Goal: Use online tool/utility

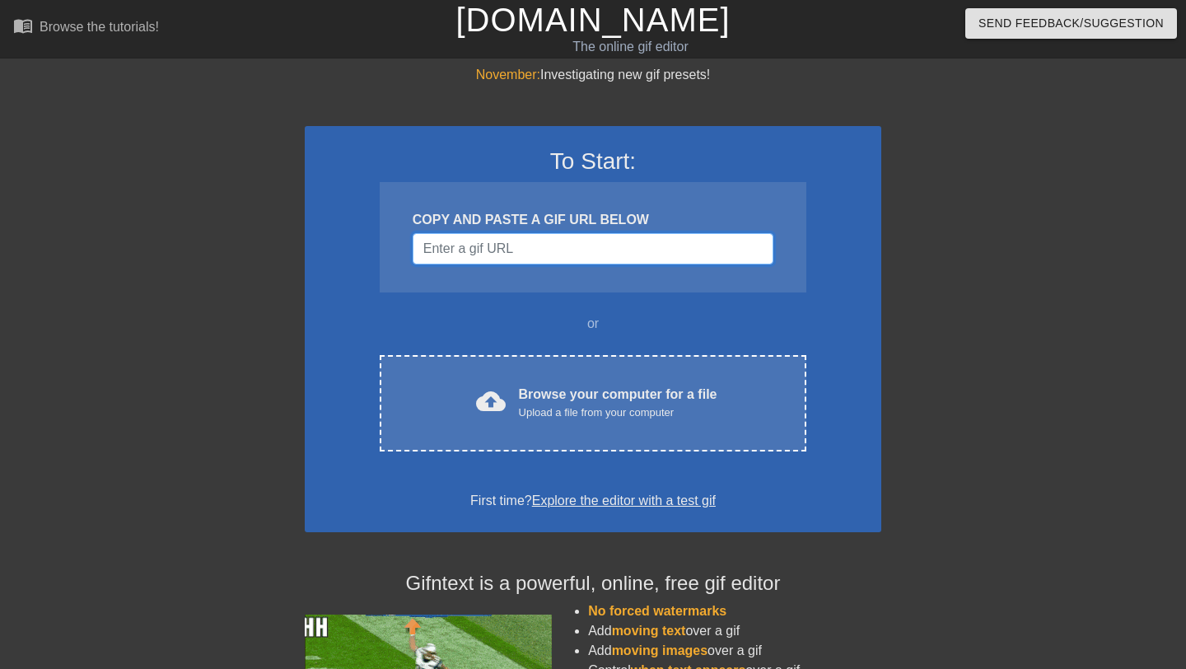
click at [557, 257] on input "Username" at bounding box center [593, 248] width 361 height 31
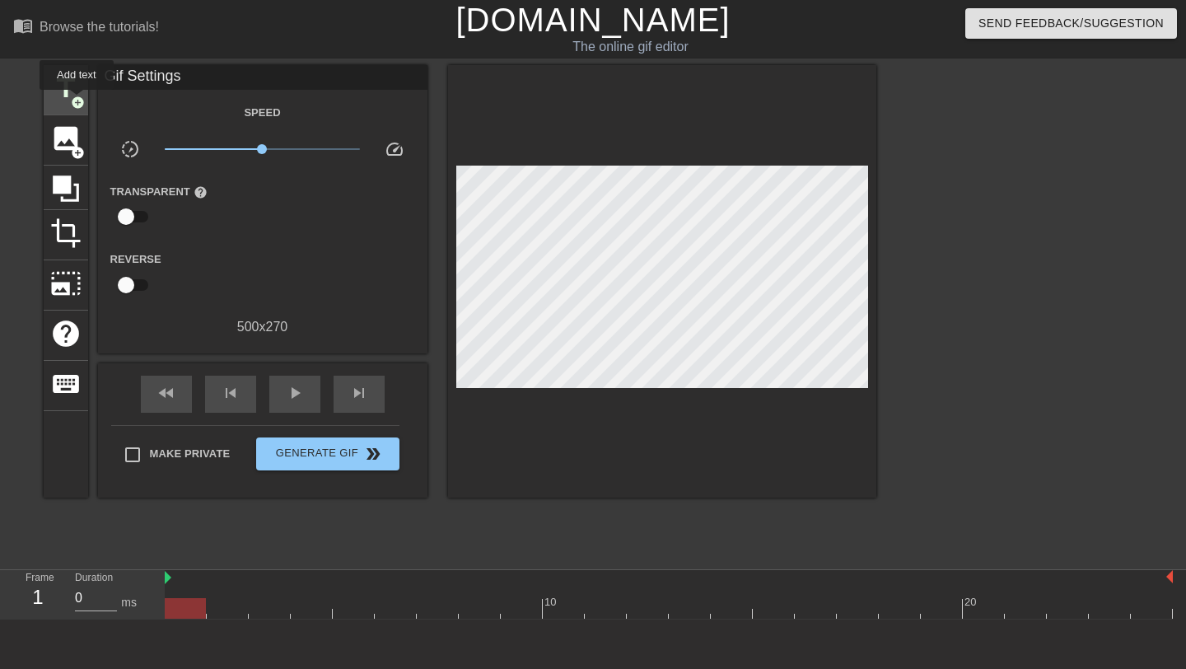
click at [77, 101] on span "add_circle" at bounding box center [78, 103] width 14 height 14
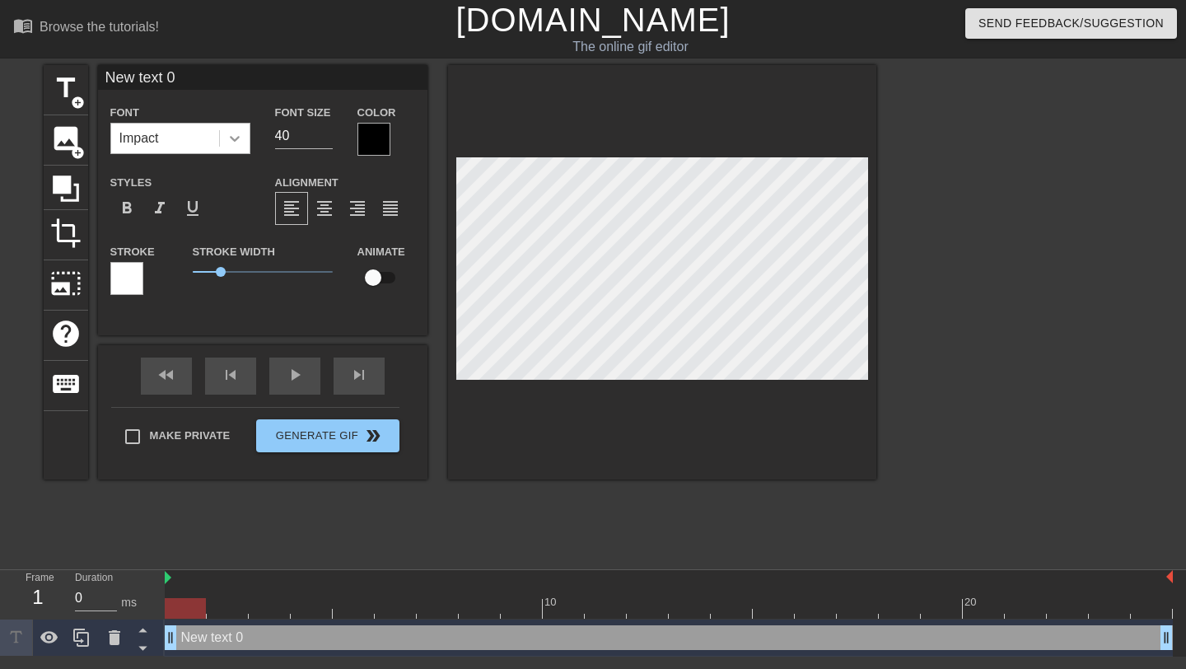
click at [234, 138] on icon at bounding box center [234, 138] width 16 height 16
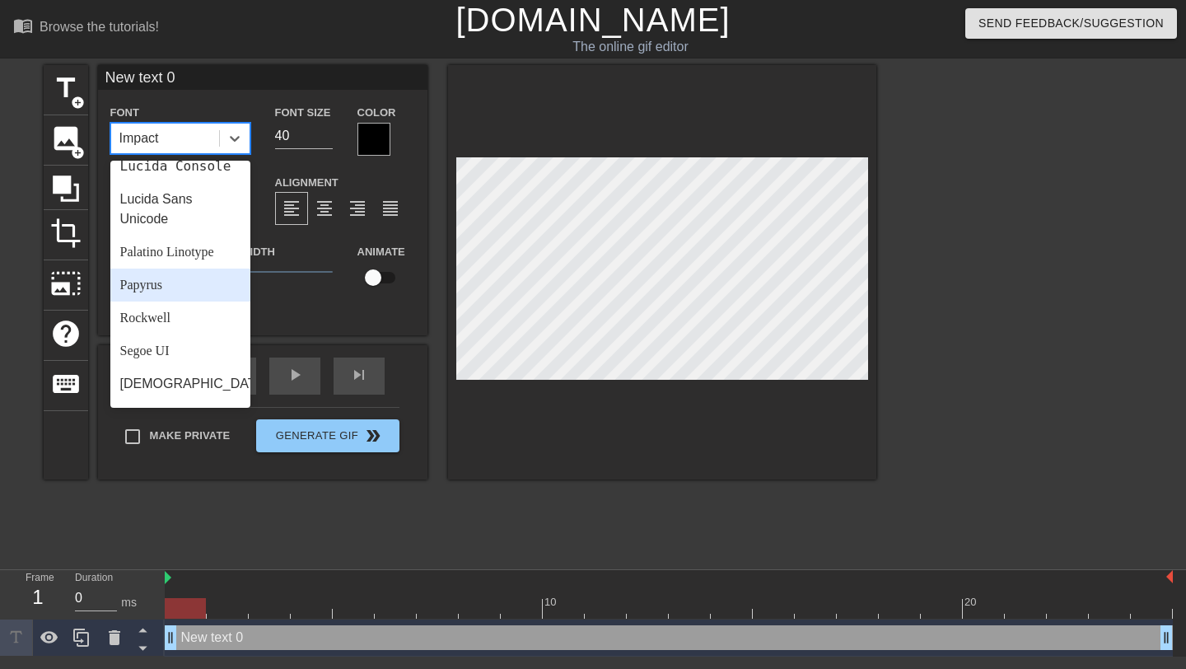
scroll to position [570, 0]
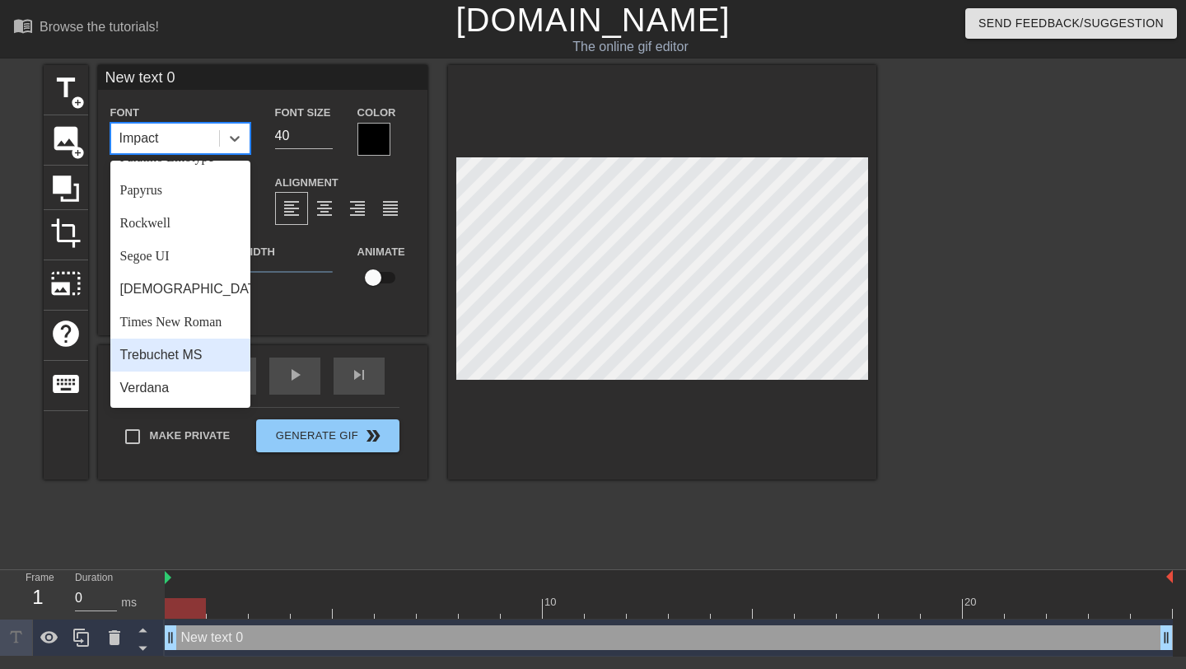
click at [457, 520] on div "title add_circle image add_circle crop photo_size_select_large help keyboard Ne…" at bounding box center [460, 312] width 833 height 494
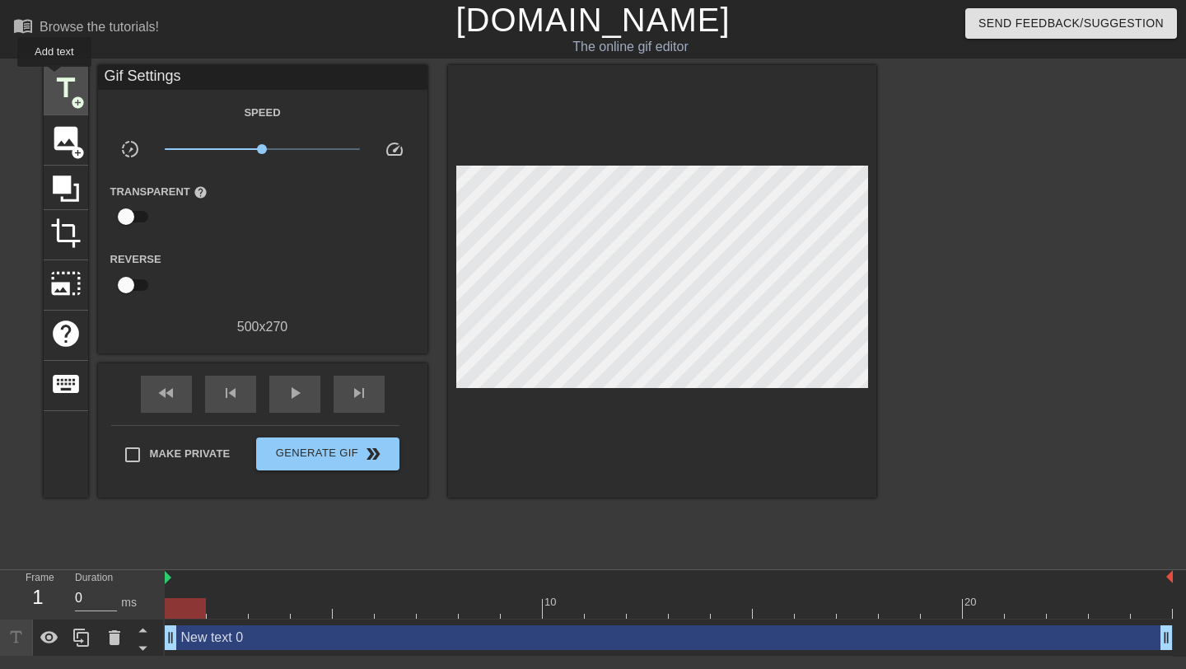
click at [55, 78] on span "title" at bounding box center [65, 87] width 31 height 31
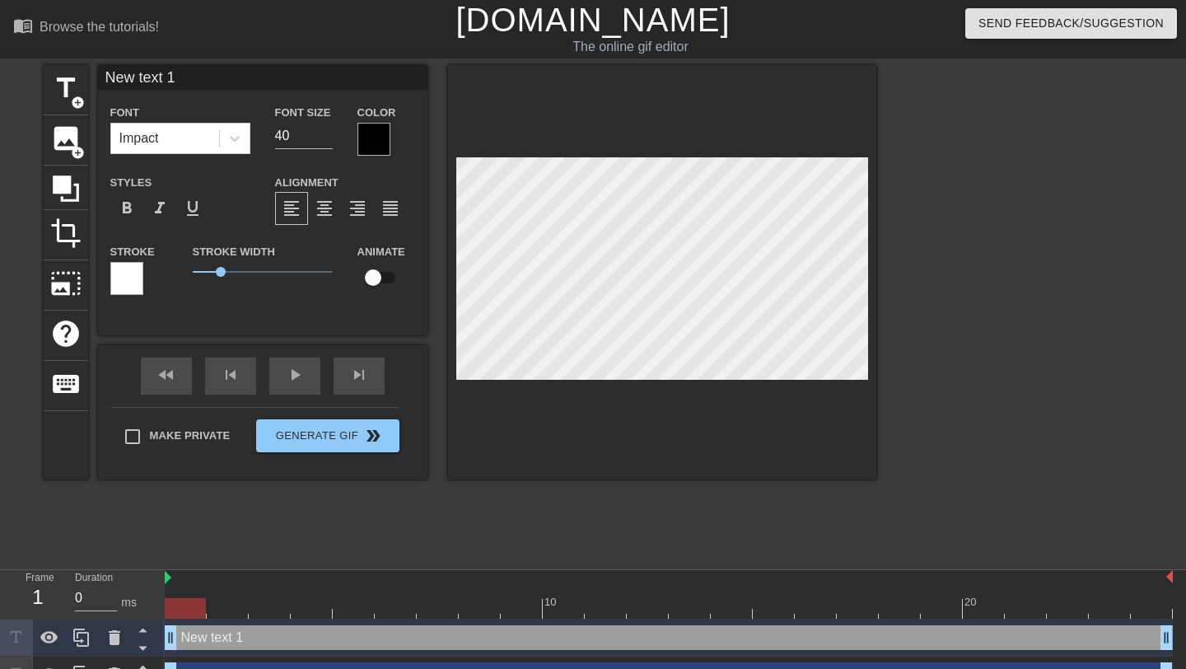
scroll to position [0, 2]
type input "New tex 1"
type textarea "New tex 1"
type input "New te 1"
type textarea "New te 1"
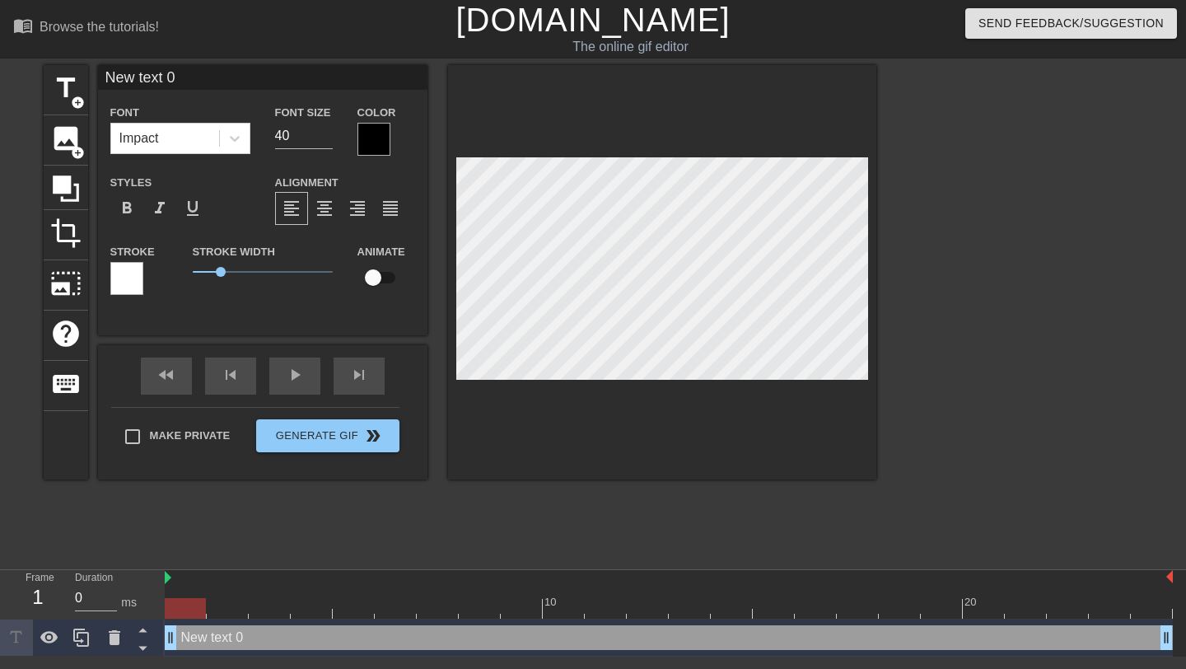
type input "New 0"
type textarea "New 0"
type input "New"
type textarea "New"
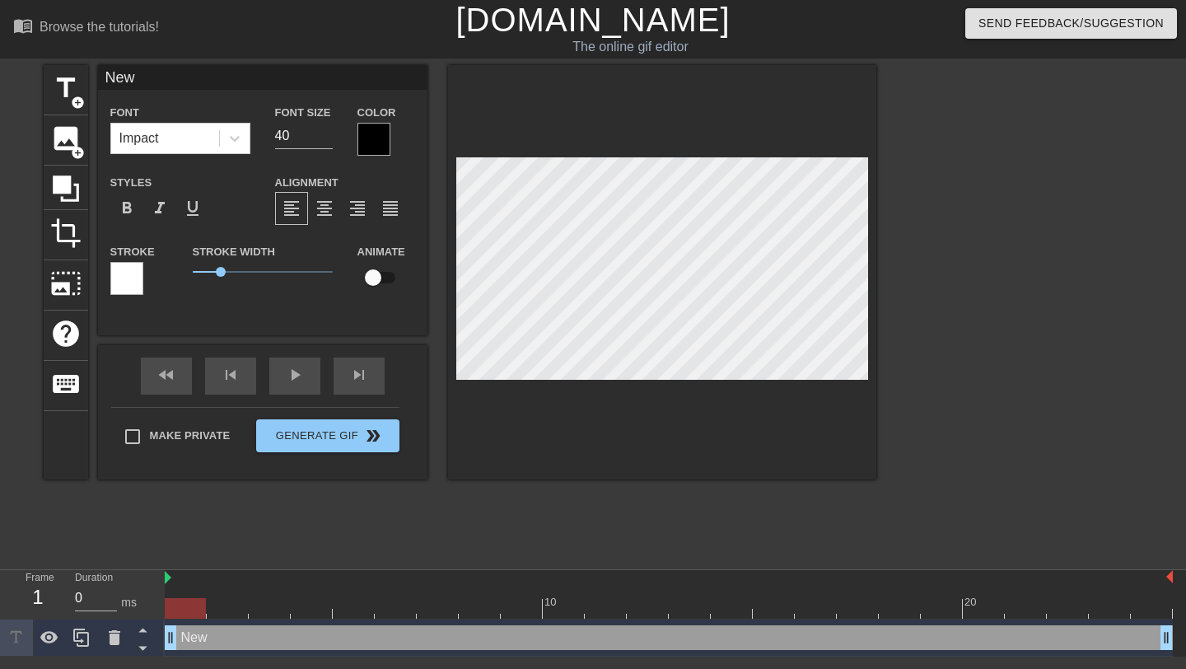
type input "New"
type textarea "New"
type input "New"
type textarea "New"
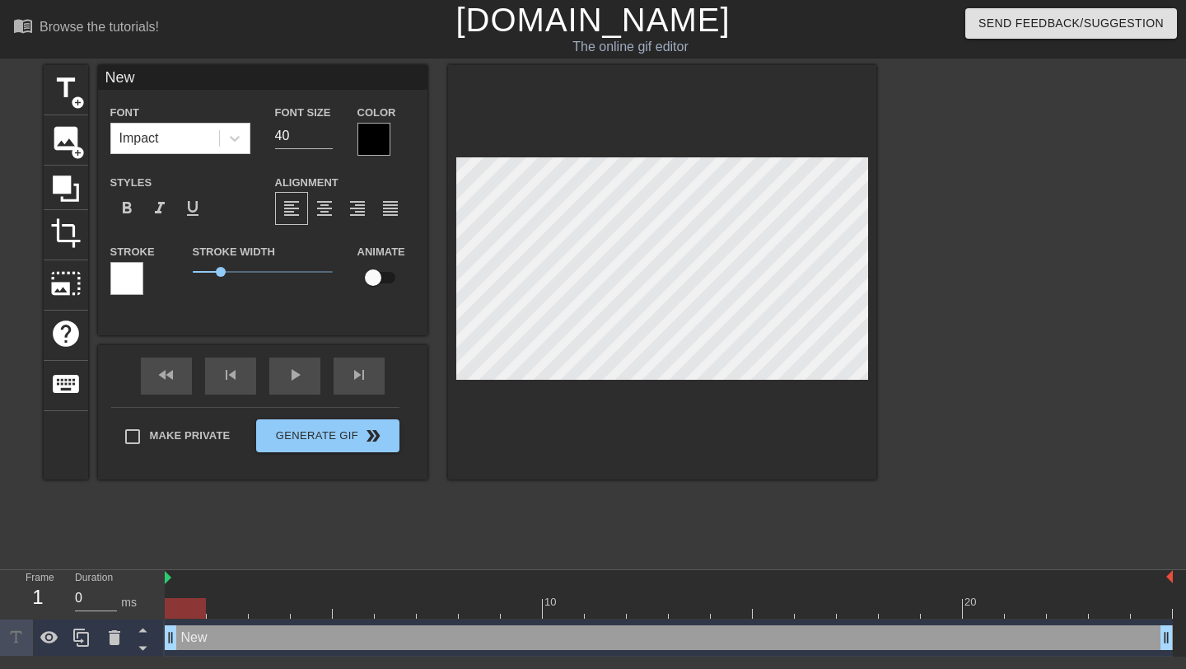
type input "Ne"
type textarea "Ne"
type input "N"
type textarea "N"
paste textarea "Joel Miller"
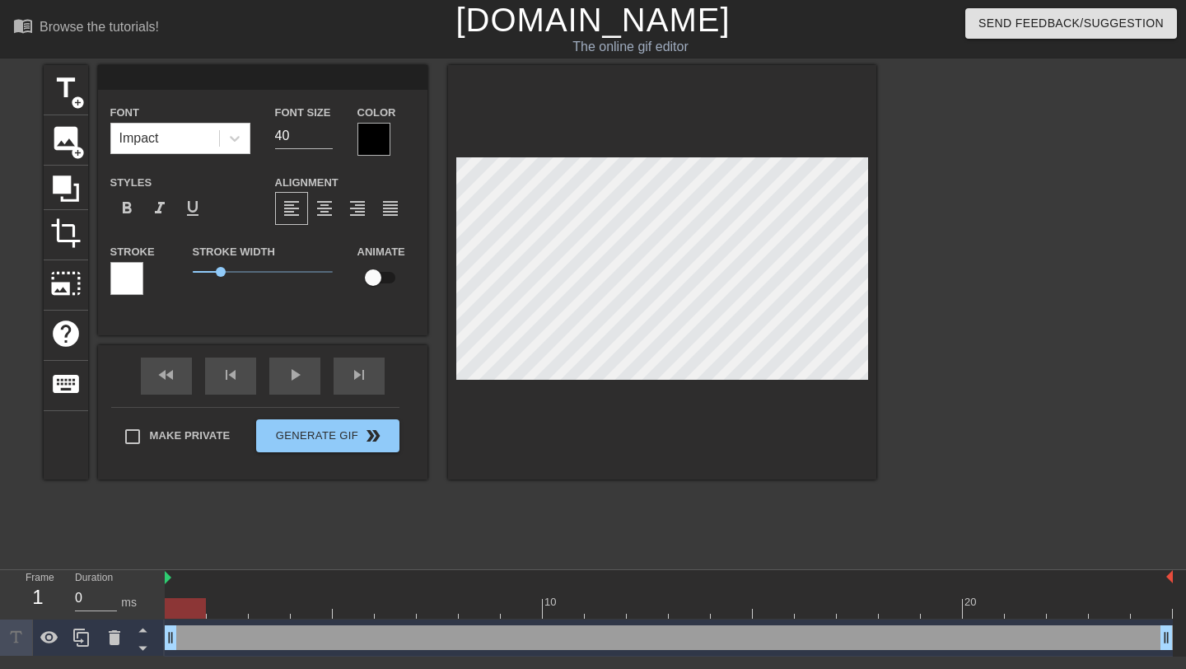
type input "Joel Miller"
type textarea "Joel Miller"
click at [235, 140] on icon at bounding box center [235, 139] width 10 height 6
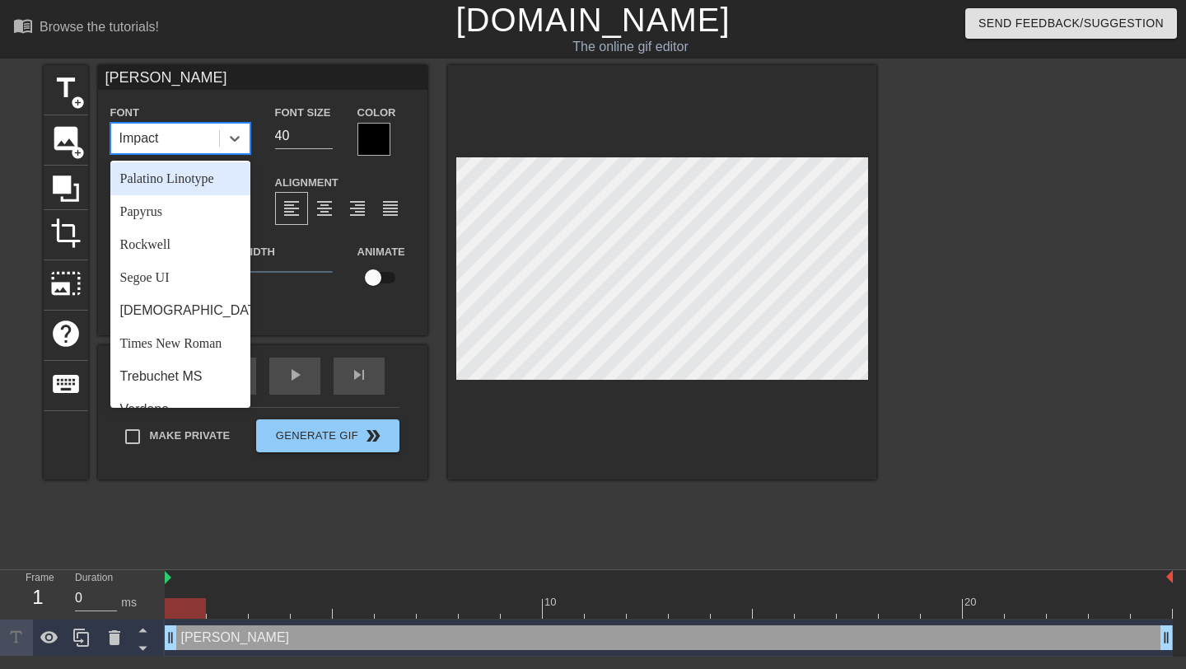
scroll to position [570, 0]
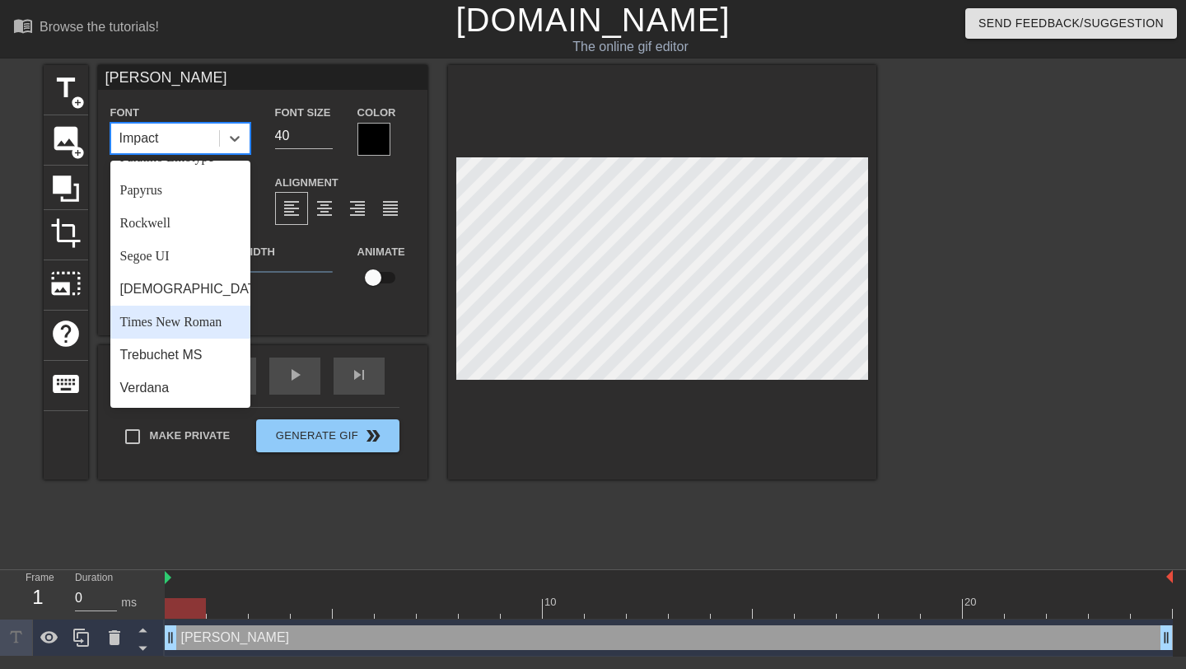
click at [178, 320] on div "Times New Roman" at bounding box center [180, 322] width 140 height 33
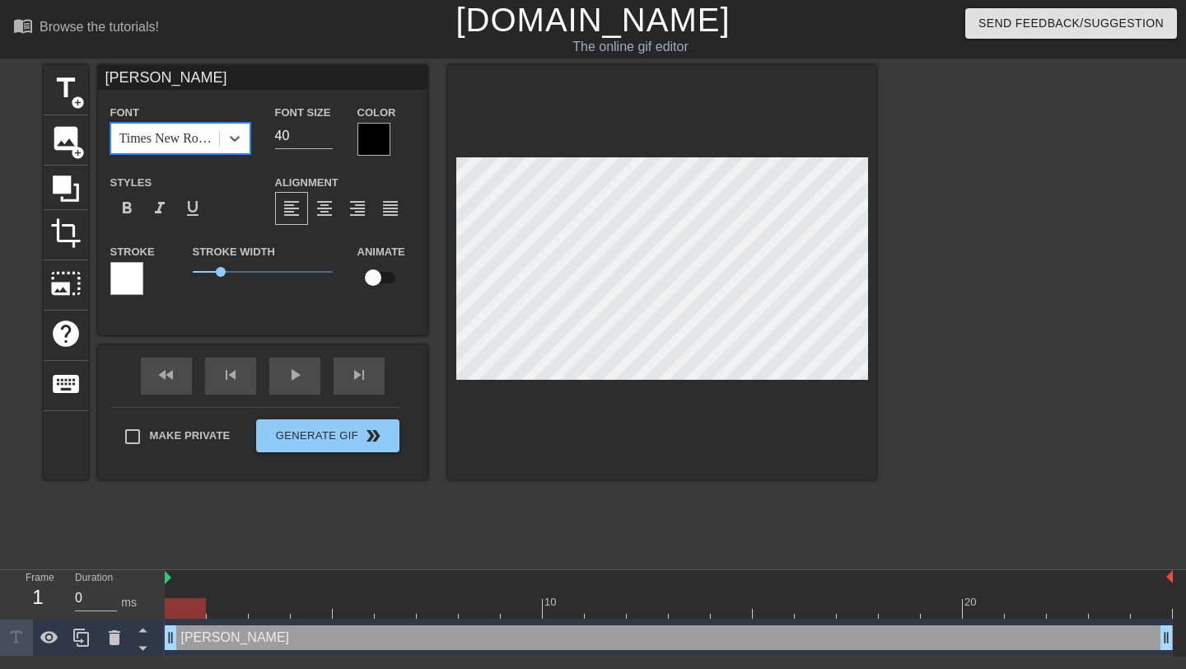
click at [378, 132] on div at bounding box center [373, 139] width 33 height 33
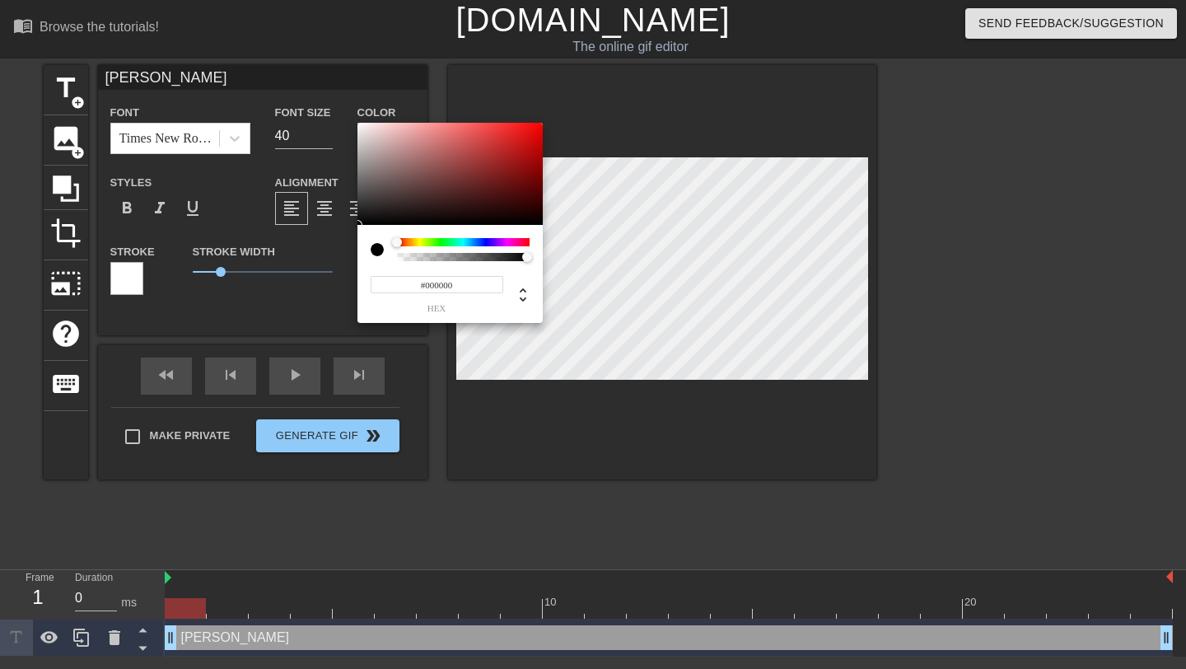
type input "#F3EDED"
click at [362, 128] on div at bounding box center [449, 174] width 185 height 102
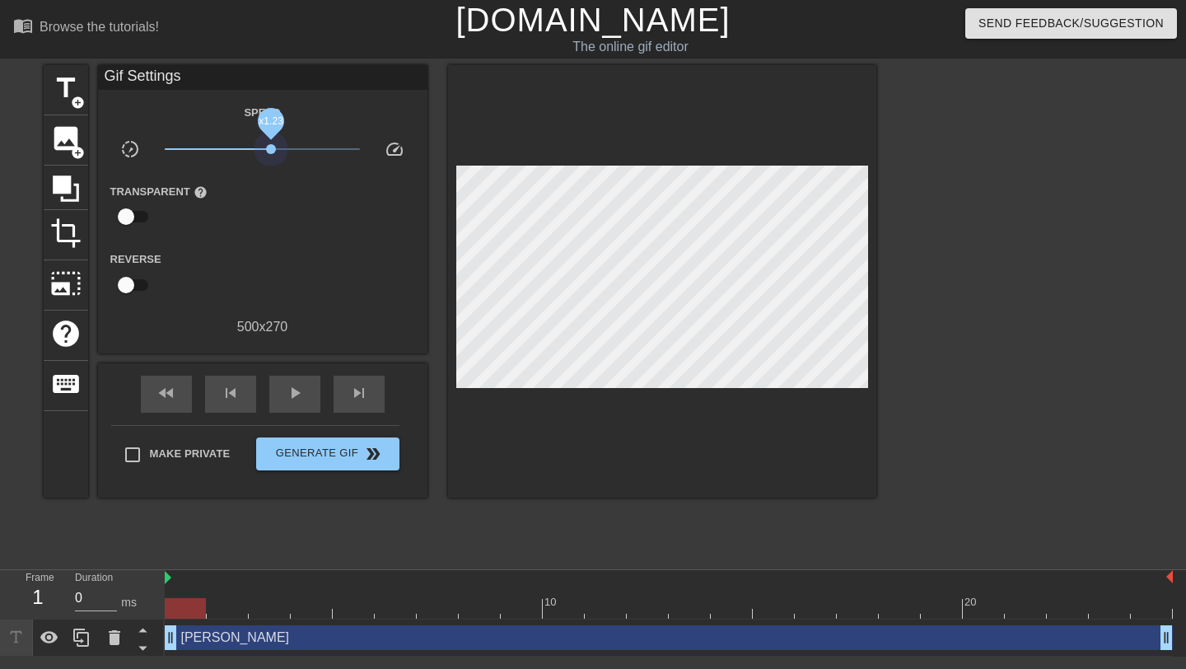
drag, startPoint x: 262, startPoint y: 147, endPoint x: 269, endPoint y: 155, distance: 10.5
click at [269, 155] on span "x1.23" at bounding box center [262, 149] width 195 height 20
click at [67, 110] on div "title add_circle" at bounding box center [66, 90] width 44 height 50
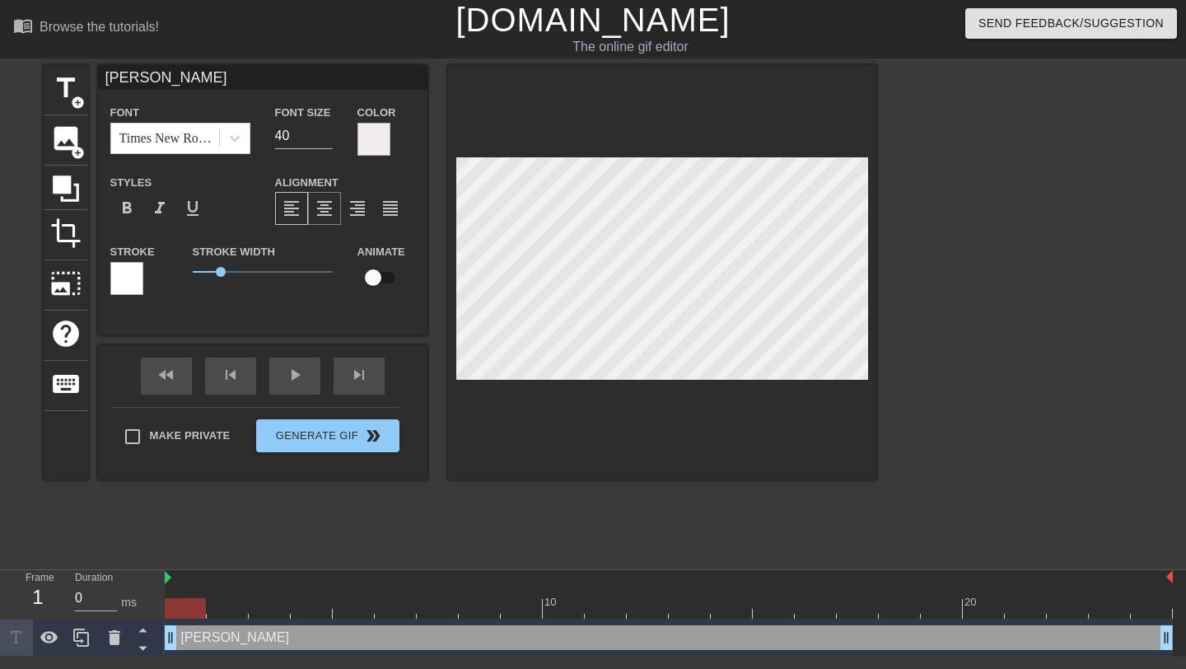
click at [320, 209] on span "format_align_center" at bounding box center [325, 208] width 20 height 20
drag, startPoint x: 221, startPoint y: 273, endPoint x: 148, endPoint y: 271, distance: 72.5
click at [148, 271] on div "Stroke Stroke Width 0 Animate" at bounding box center [262, 275] width 329 height 68
click at [128, 272] on div at bounding box center [126, 278] width 33 height 33
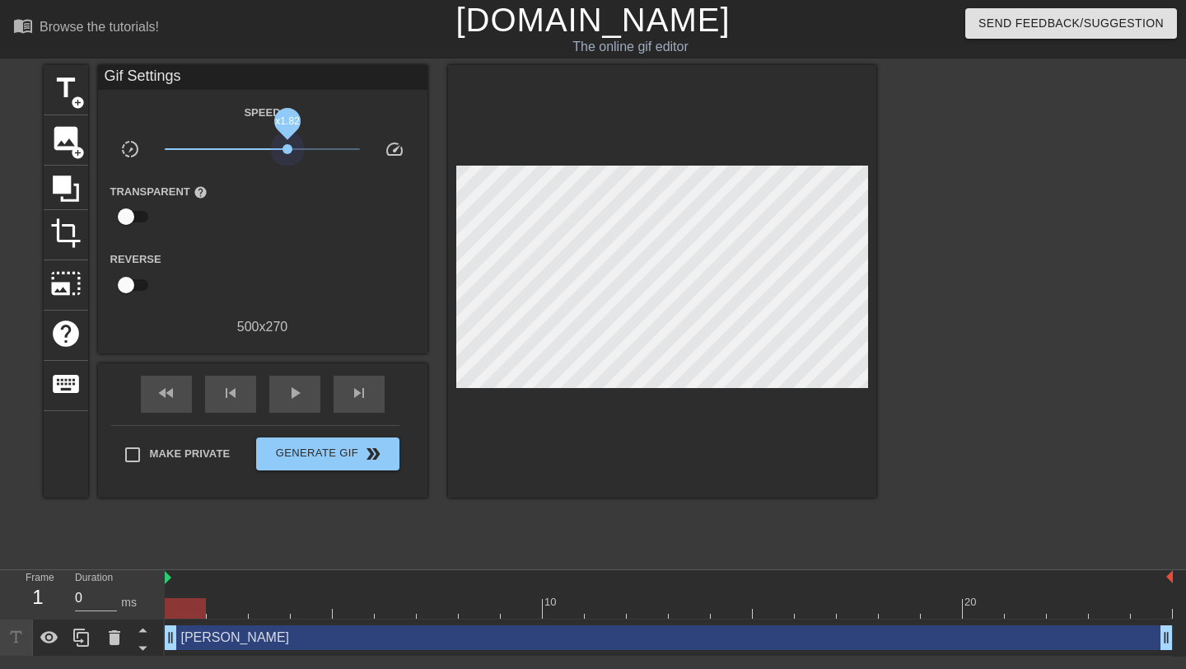
drag, startPoint x: 269, startPoint y: 152, endPoint x: 317, endPoint y: 142, distance: 48.6
click at [317, 142] on span "x1.82" at bounding box center [262, 149] width 195 height 20
click at [296, 399] on span "play_arrow" at bounding box center [295, 393] width 20 height 20
click at [295, 399] on span "pause" at bounding box center [295, 393] width 20 height 20
drag, startPoint x: 316, startPoint y: 154, endPoint x: 263, endPoint y: 154, distance: 53.5
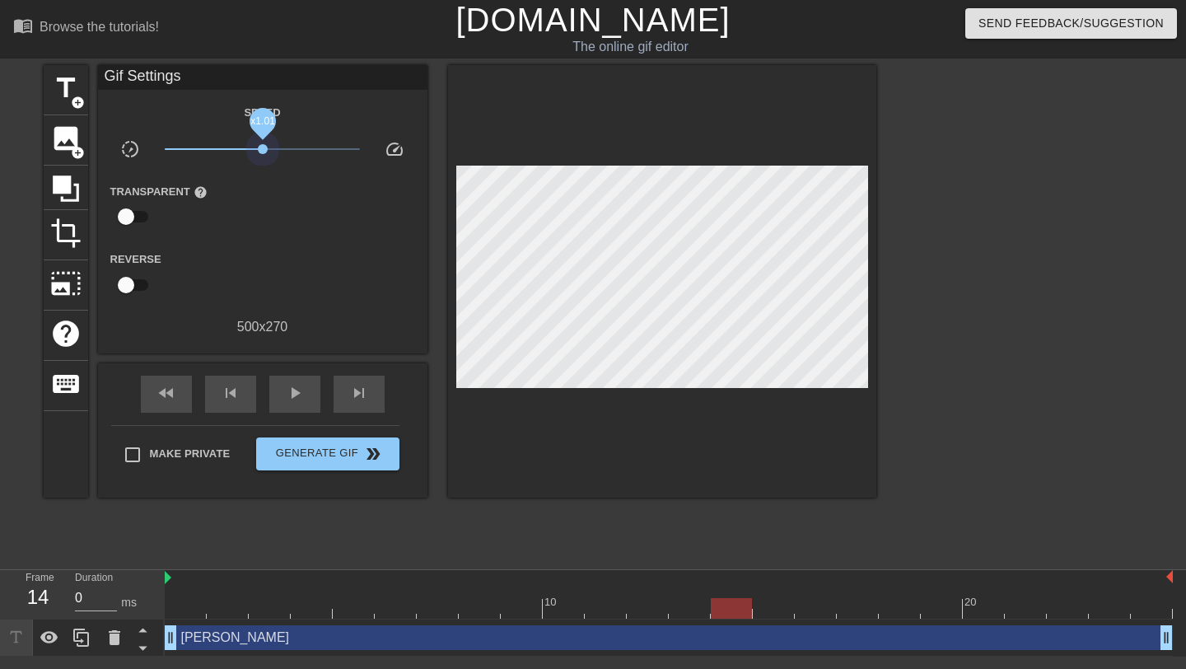
click at [263, 154] on span "x1.01" at bounding box center [262, 149] width 195 height 20
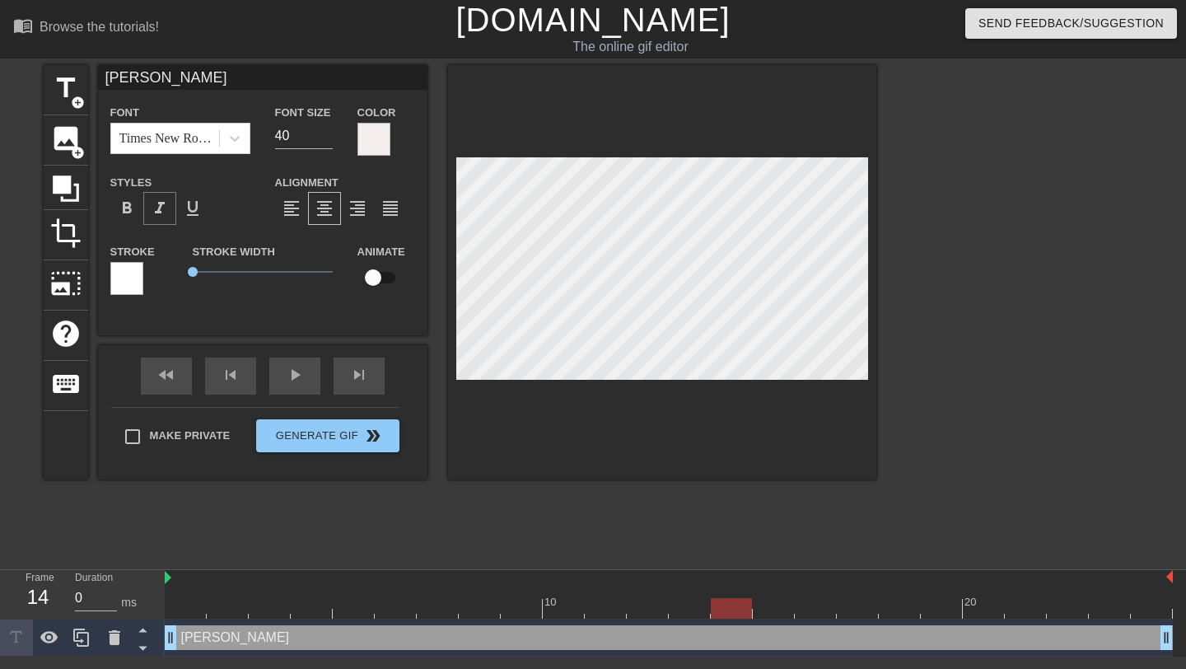
click at [160, 203] on span "format_italic" at bounding box center [160, 208] width 20 height 20
click at [329, 132] on input "41" at bounding box center [304, 136] width 58 height 26
click at [329, 132] on input "42" at bounding box center [304, 136] width 58 height 26
click at [329, 132] on input "43" at bounding box center [304, 136] width 58 height 26
click at [329, 132] on input "44" at bounding box center [304, 136] width 58 height 26
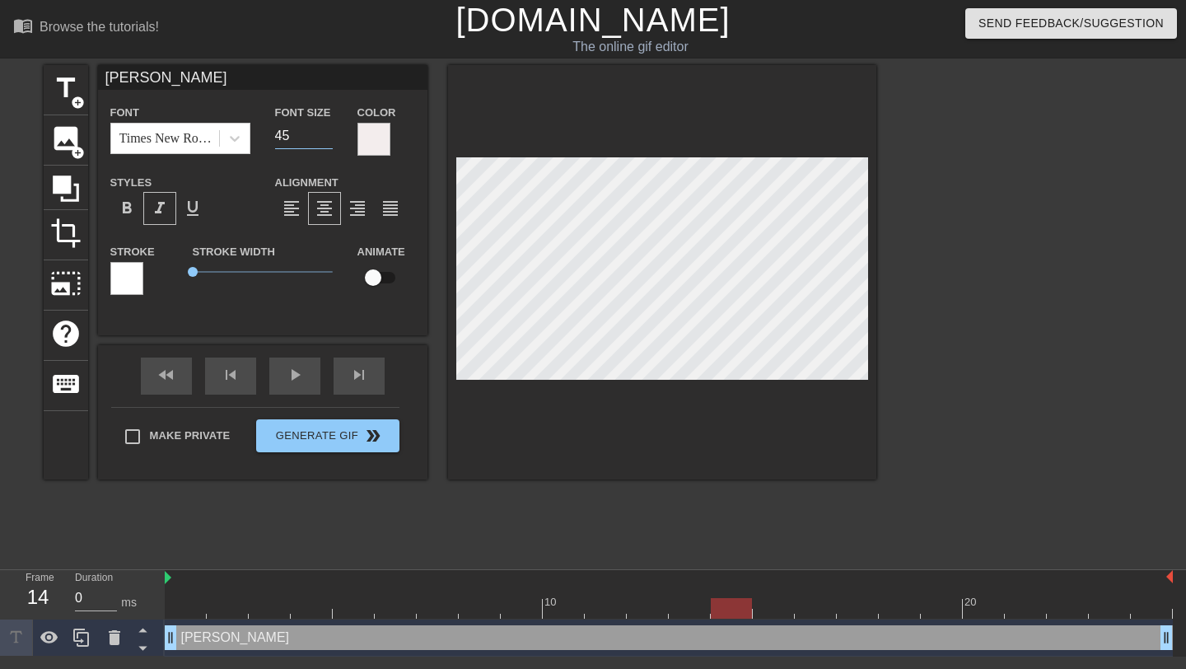
click at [329, 132] on input "45" at bounding box center [304, 136] width 58 height 26
click at [329, 132] on input "46" at bounding box center [304, 136] width 58 height 26
click at [329, 132] on input "47" at bounding box center [304, 136] width 58 height 26
click at [329, 132] on input "48" at bounding box center [304, 136] width 58 height 26
click at [329, 132] on input "49" at bounding box center [304, 136] width 58 height 26
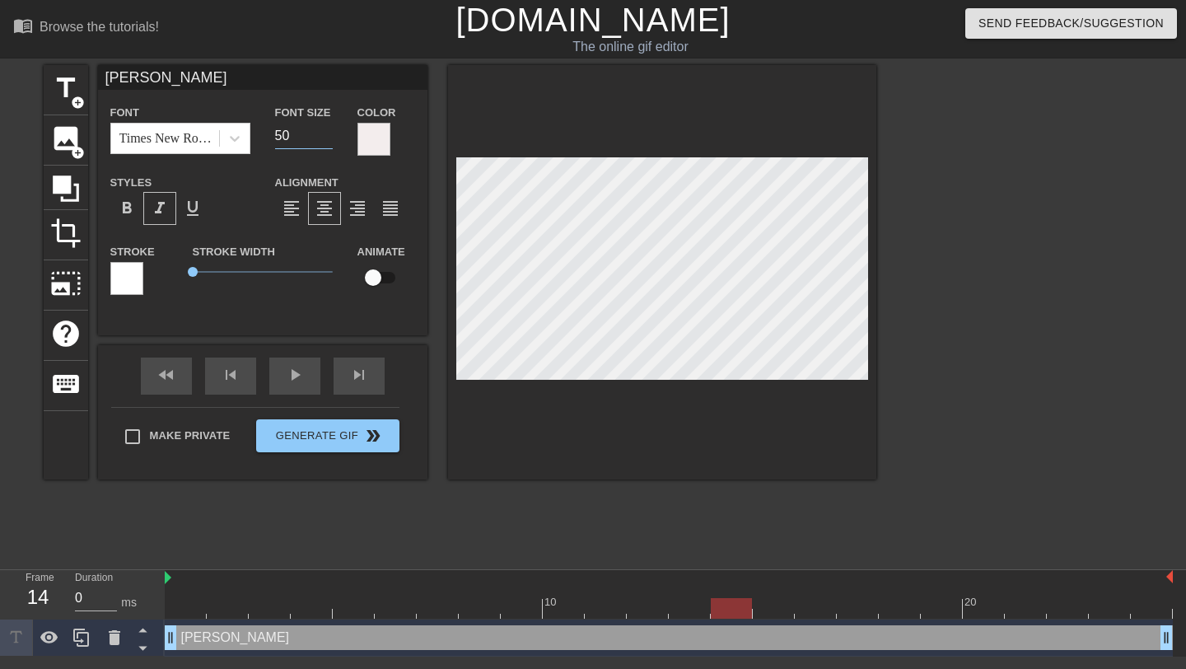
click at [329, 132] on input "50" at bounding box center [304, 136] width 58 height 26
click at [329, 132] on input "51" at bounding box center [304, 136] width 58 height 26
click at [329, 132] on input "52" at bounding box center [304, 136] width 58 height 26
click at [329, 132] on input "53" at bounding box center [304, 136] width 58 height 26
click at [329, 132] on input "54" at bounding box center [304, 136] width 58 height 26
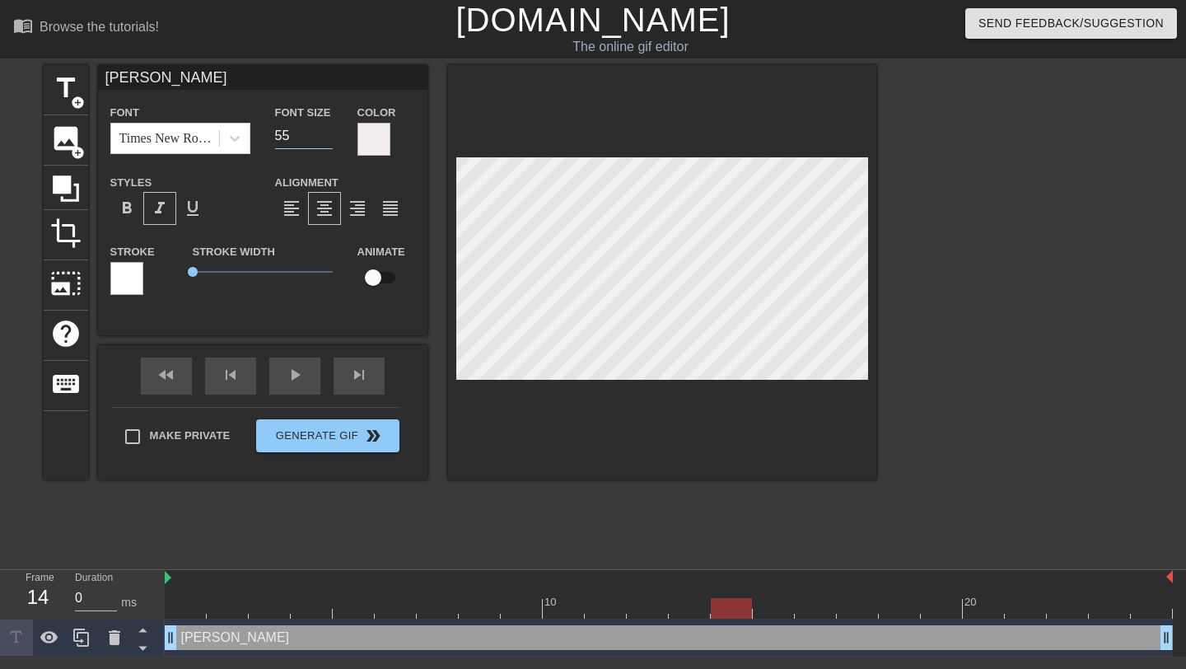
click at [329, 132] on input "55" at bounding box center [304, 136] width 58 height 26
click at [329, 132] on input "56" at bounding box center [304, 136] width 58 height 26
click at [329, 132] on input "57" at bounding box center [304, 136] width 58 height 26
click at [329, 132] on input "58" at bounding box center [304, 136] width 58 height 26
click at [329, 132] on input "59" at bounding box center [304, 136] width 58 height 26
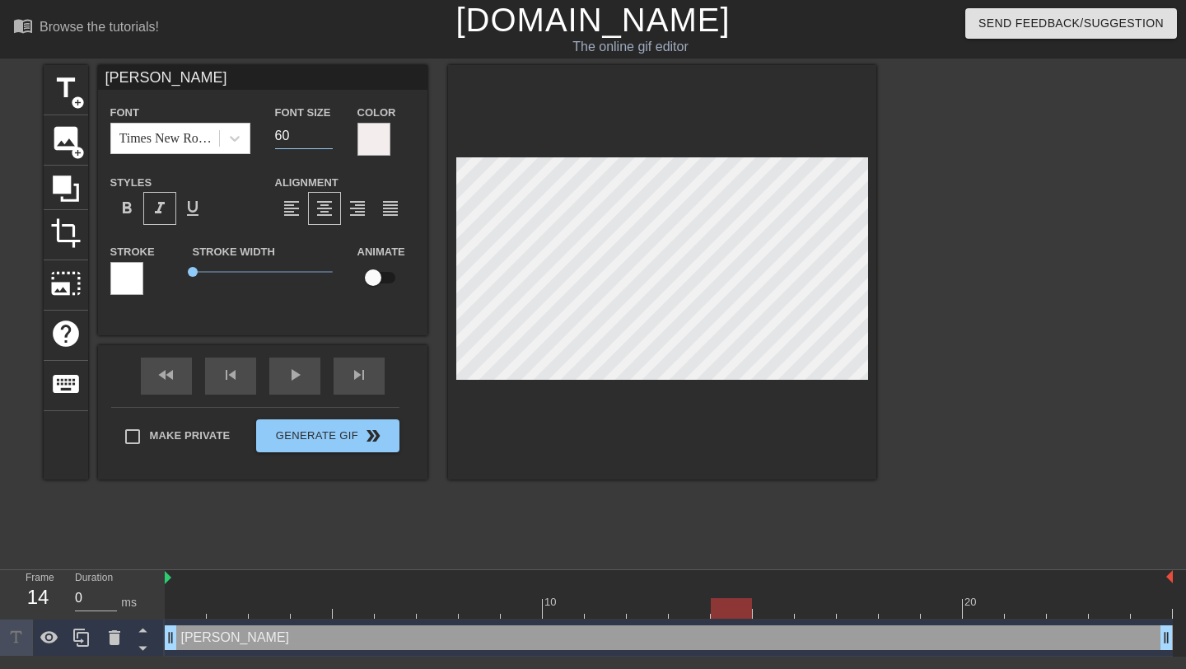
click at [329, 132] on input "60" at bounding box center [304, 136] width 58 height 26
type input "61"
click at [329, 132] on input "61" at bounding box center [304, 136] width 58 height 26
click at [63, 282] on span "photo_size_select_large" at bounding box center [65, 283] width 31 height 31
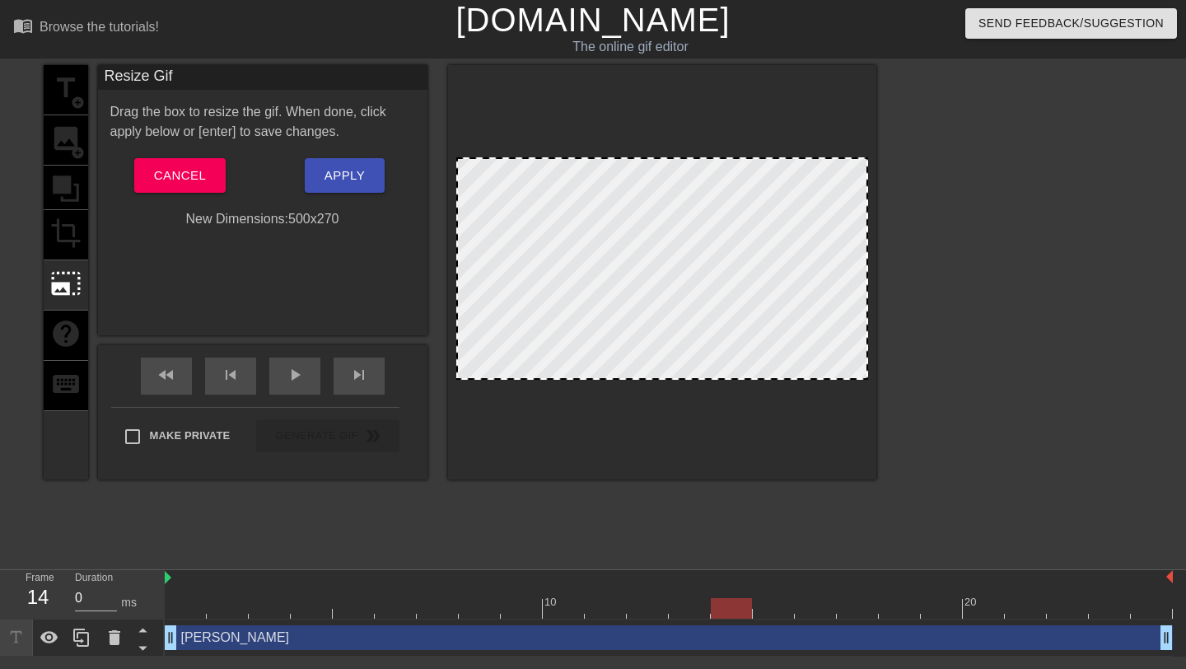
drag, startPoint x: 459, startPoint y: 161, endPoint x: 478, endPoint y: 176, distance: 25.2
click at [478, 176] on div at bounding box center [662, 268] width 412 height 222
click at [624, 379] on div at bounding box center [662, 272] width 428 height 414
drag, startPoint x: 640, startPoint y: 376, endPoint x: 651, endPoint y: 426, distance: 50.7
click at [651, 426] on div at bounding box center [662, 272] width 428 height 414
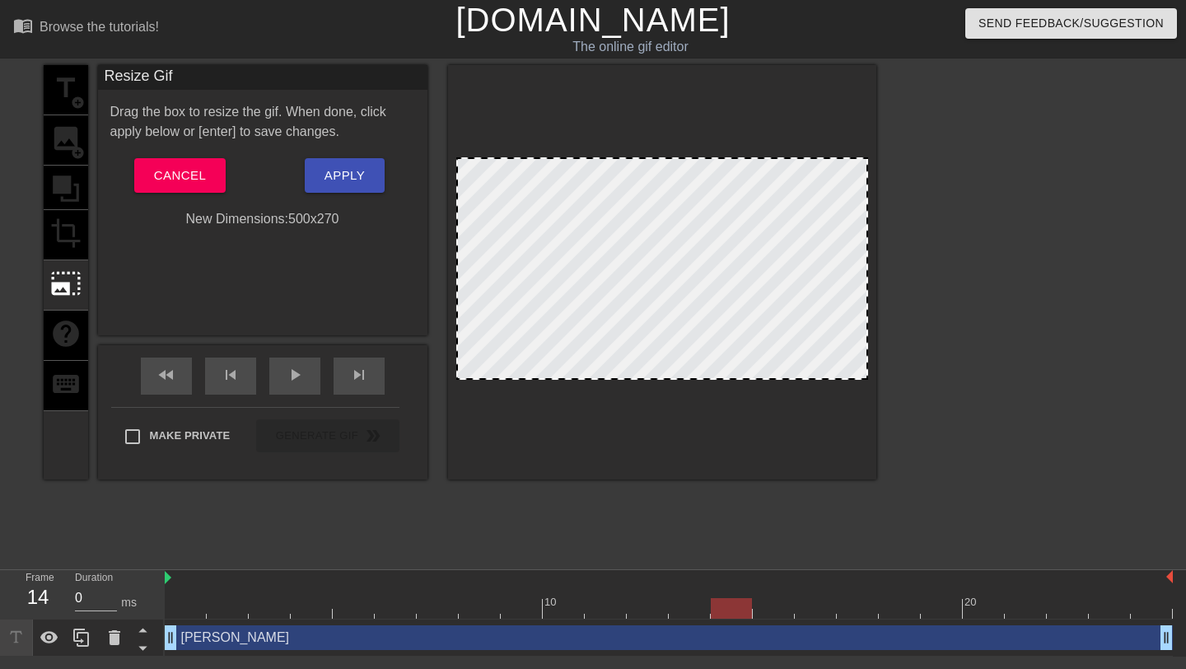
drag, startPoint x: 658, startPoint y: 376, endPoint x: 668, endPoint y: 417, distance: 41.5
click at [668, 417] on div at bounding box center [662, 272] width 428 height 414
click at [179, 174] on span "Cancel" at bounding box center [180, 175] width 52 height 21
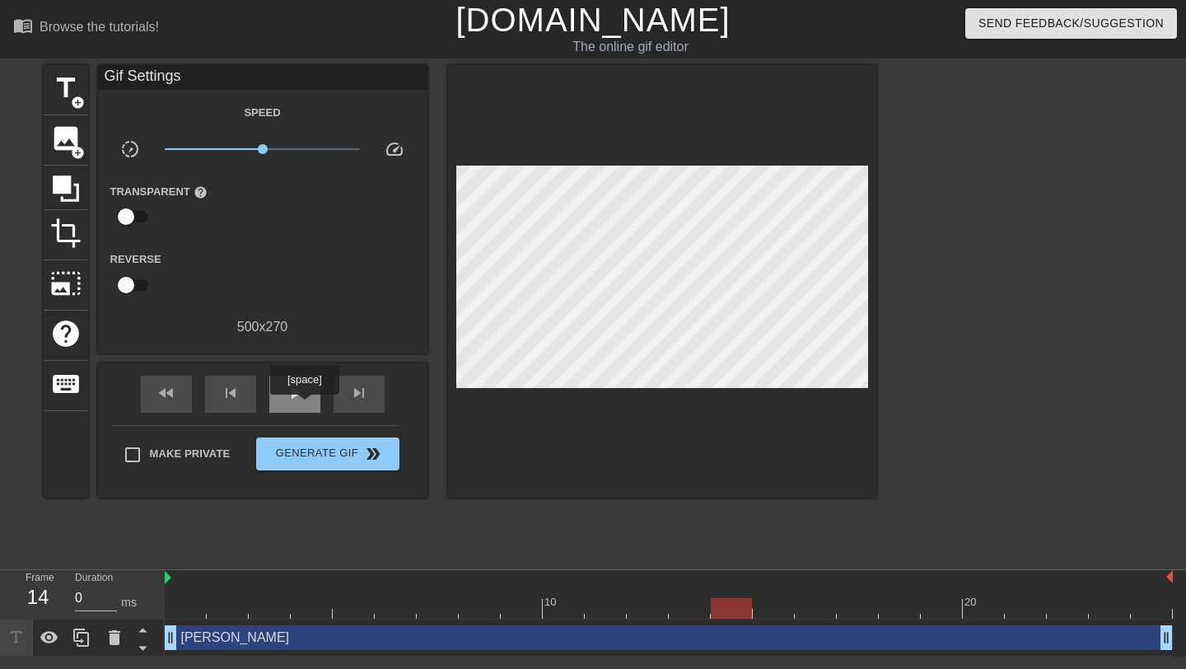
click at [306, 406] on div "play_arrow" at bounding box center [294, 394] width 51 height 37
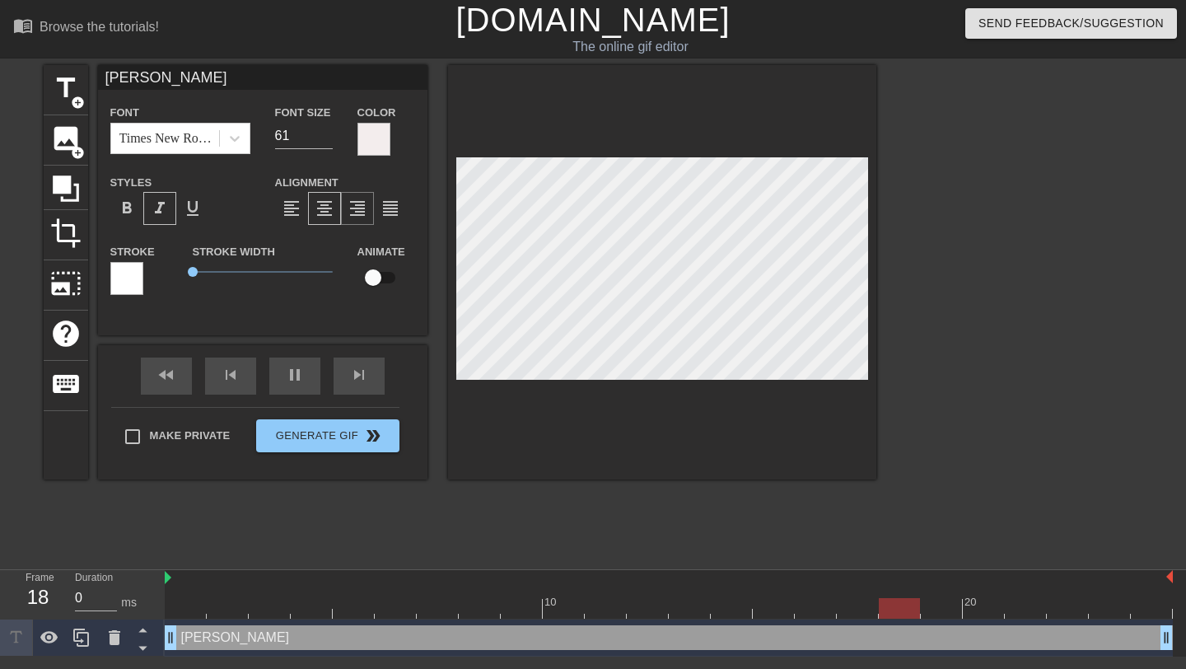
click at [362, 214] on span "format_align_right" at bounding box center [358, 208] width 20 height 20
click at [332, 213] on span "format_align_center" at bounding box center [325, 208] width 20 height 20
click at [326, 134] on input "62" at bounding box center [304, 136] width 58 height 26
click at [326, 134] on input "63" at bounding box center [304, 136] width 58 height 26
click at [326, 134] on input "64" at bounding box center [304, 136] width 58 height 26
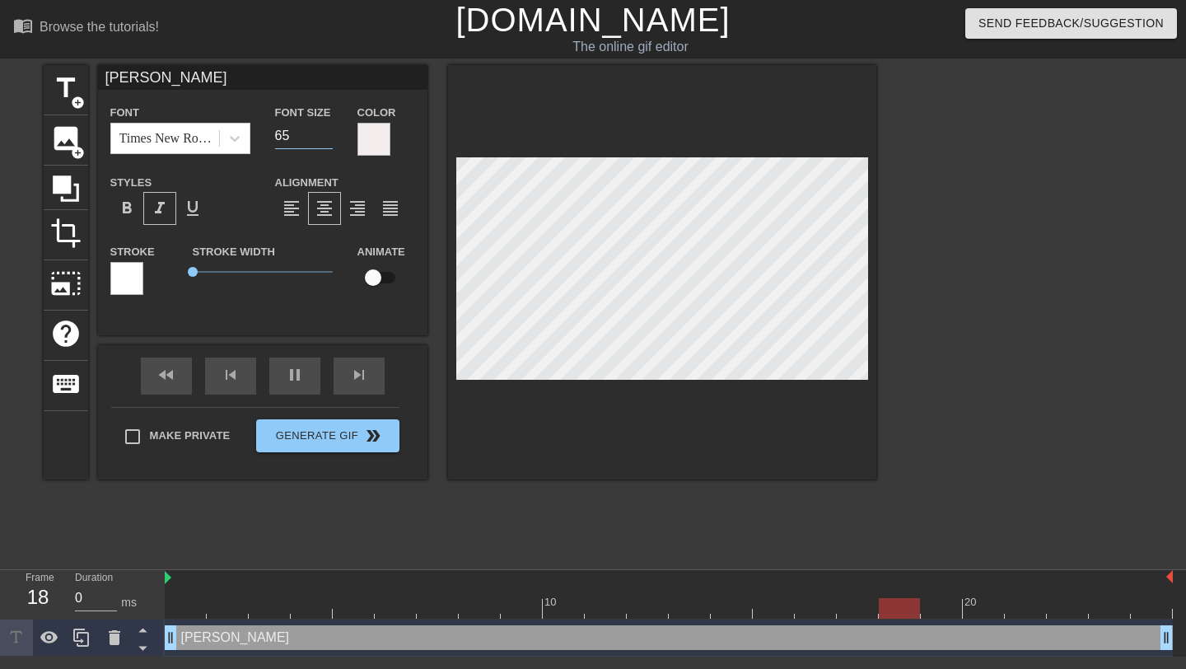
type input "65"
click at [326, 134] on input "65" at bounding box center [304, 136] width 58 height 26
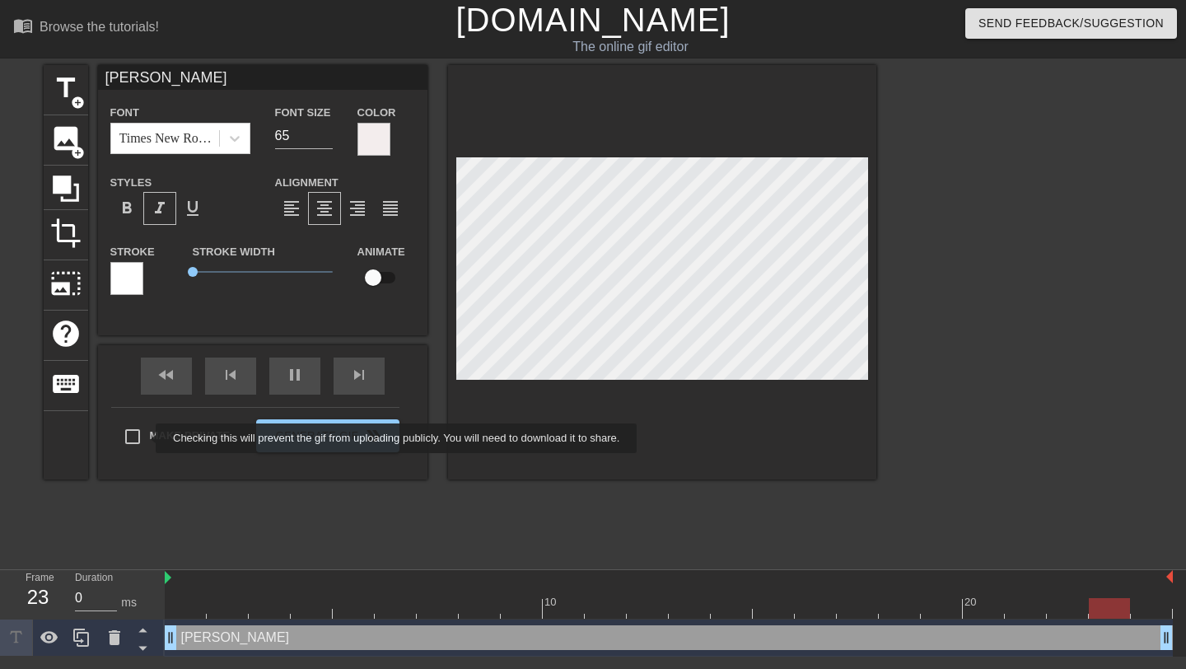
click at [145, 438] on input "Make Private" at bounding box center [132, 436] width 35 height 35
checkbox input "true"
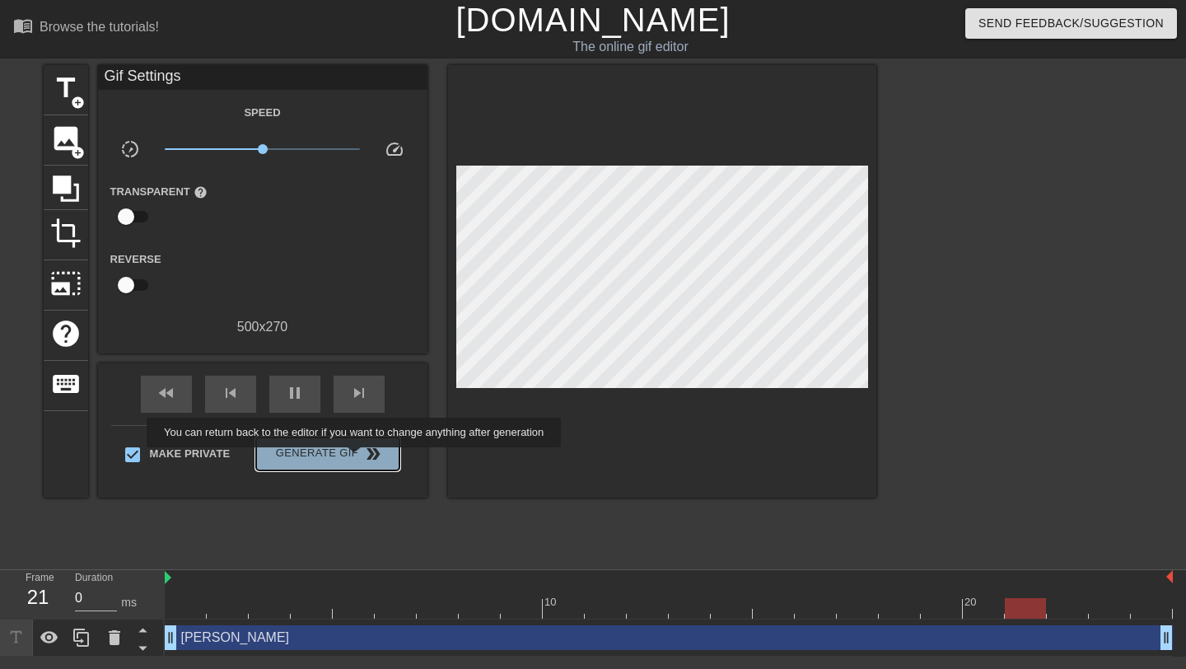
click at [365, 459] on span "double_arrow" at bounding box center [373, 454] width 20 height 20
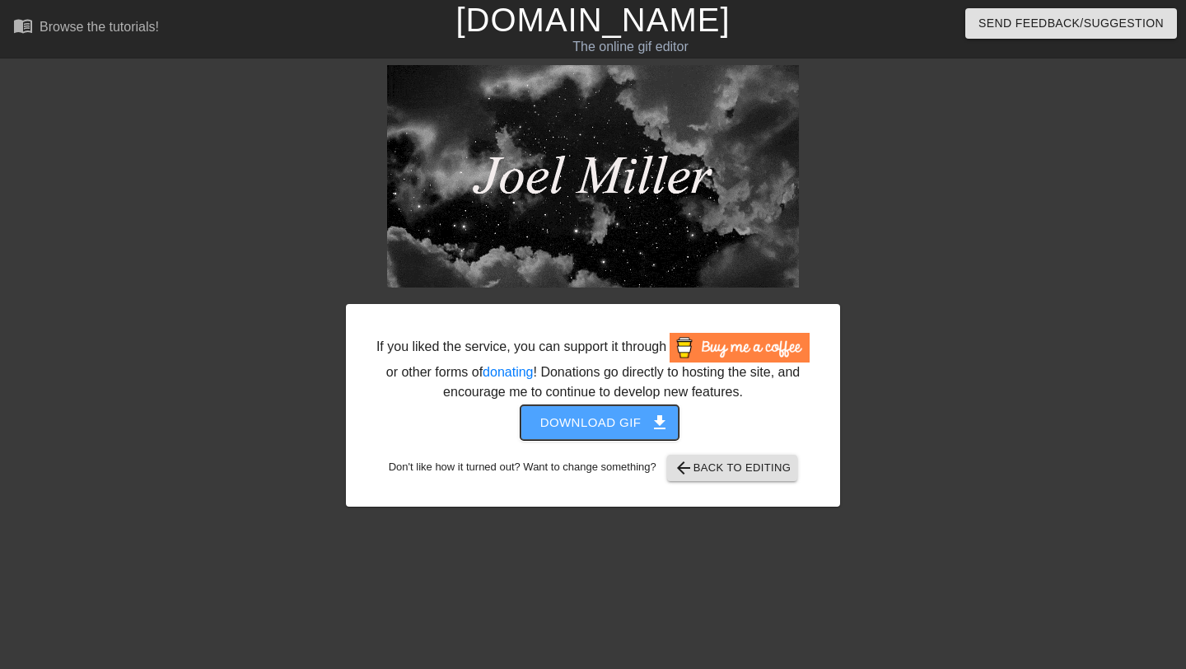
click at [637, 433] on span "Download gif get_app" at bounding box center [599, 422] width 119 height 21
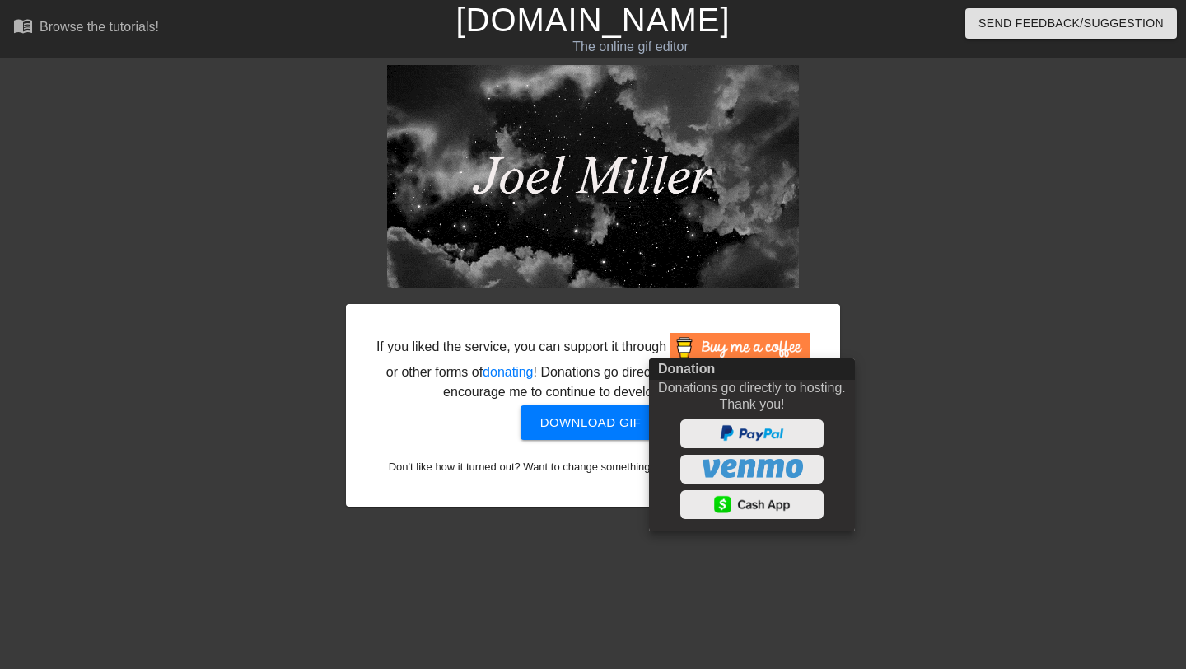
click at [1014, 530] on div at bounding box center [593, 334] width 1186 height 669
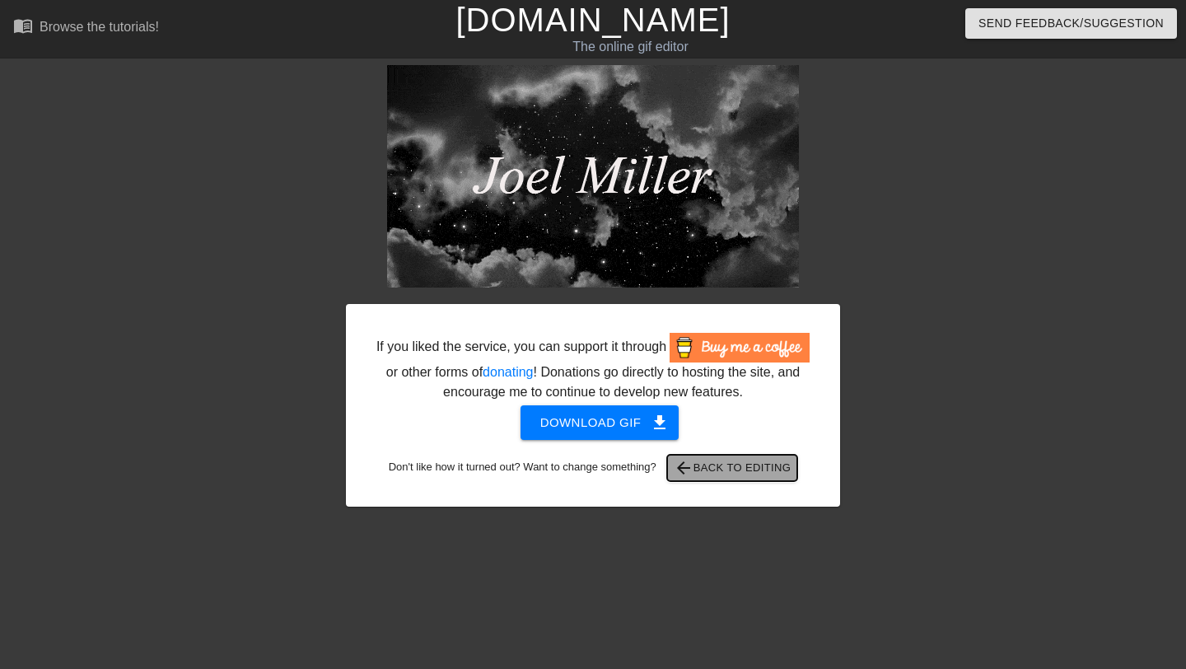
click at [754, 478] on span "arrow_back Back to Editing" at bounding box center [733, 468] width 118 height 20
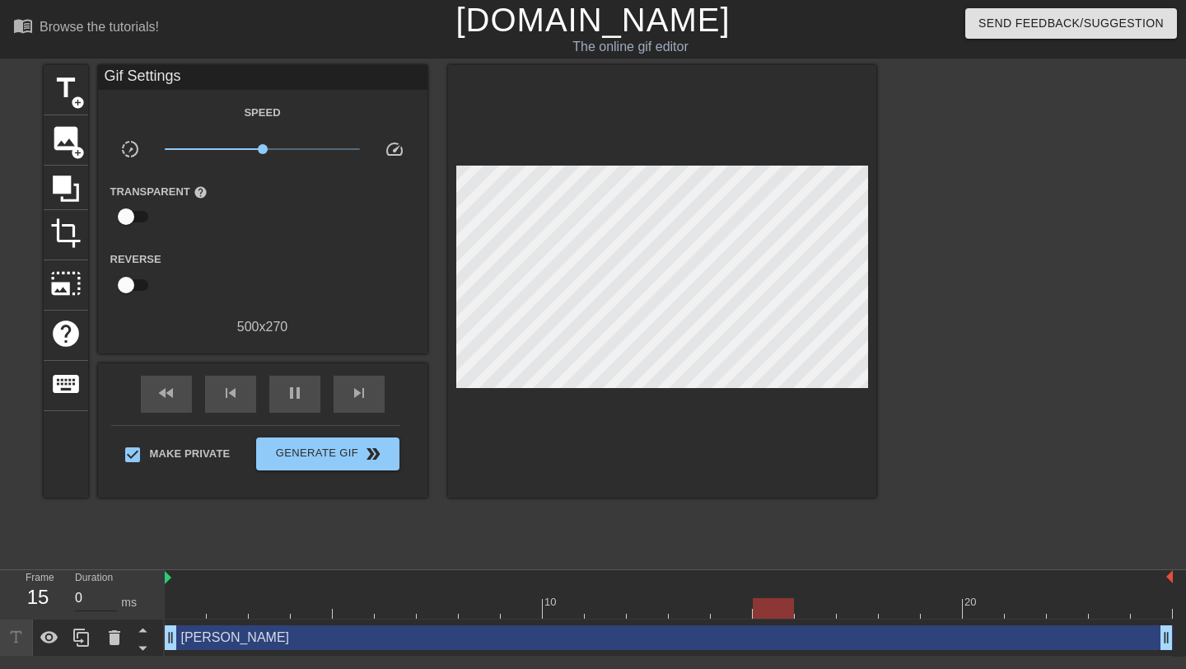
click at [109, 593] on input "0" at bounding box center [96, 598] width 42 height 26
click at [88, 607] on input "0" at bounding box center [96, 598] width 42 height 26
click at [139, 634] on icon at bounding box center [143, 629] width 21 height 21
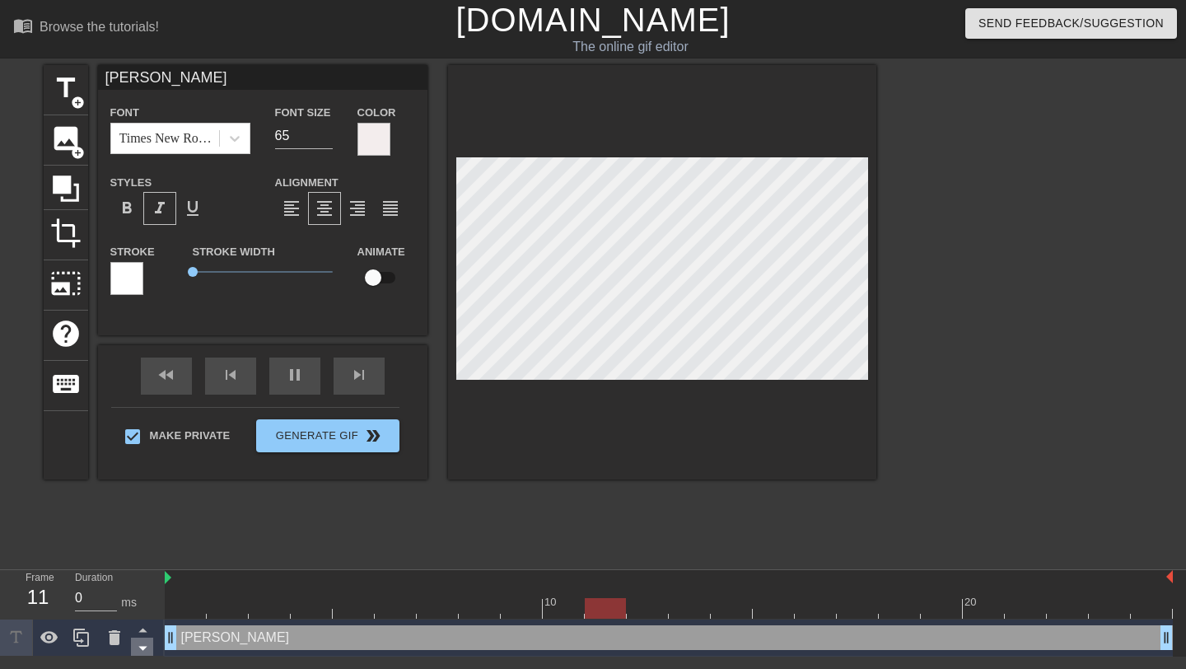
click at [140, 652] on icon at bounding box center [143, 647] width 21 height 21
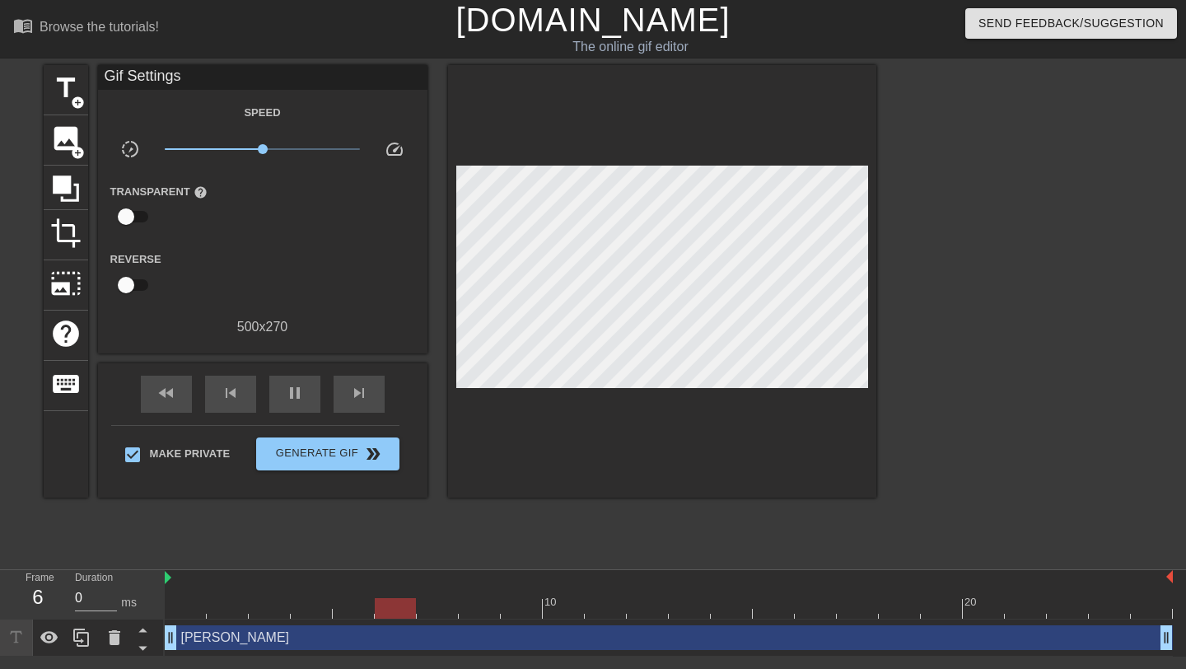
click at [249, 540] on div "title add_circle image add_circle crop photo_size_select_large help keyboard Gi…" at bounding box center [460, 312] width 833 height 494
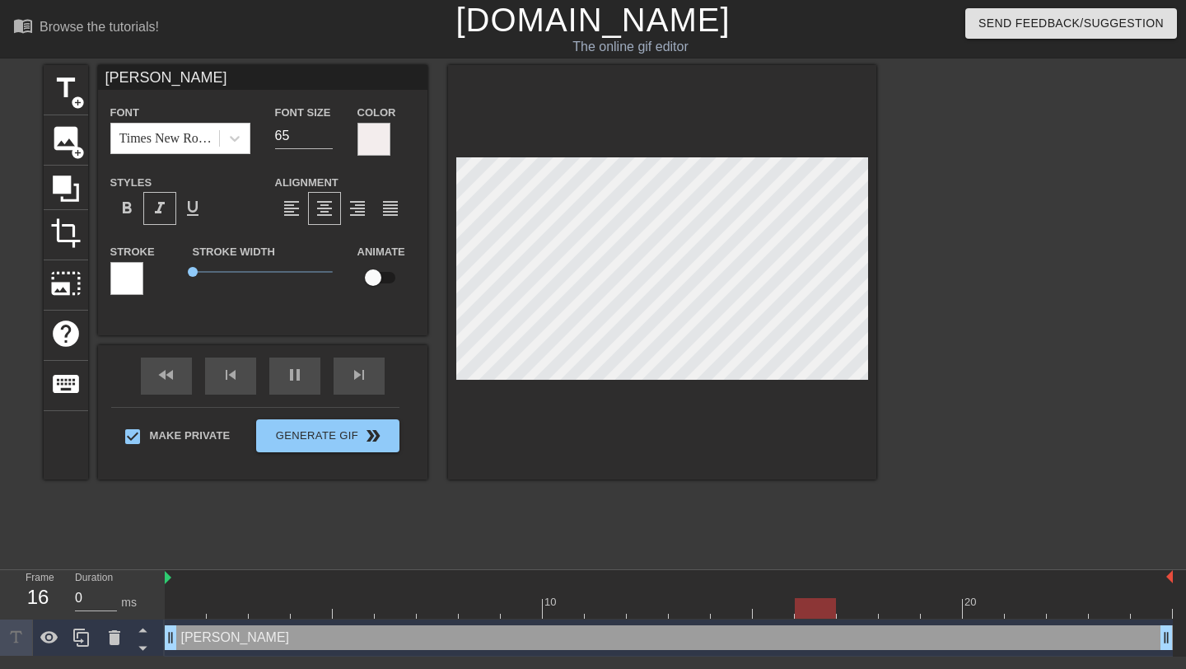
click at [957, 369] on div at bounding box center [1019, 312] width 247 height 494
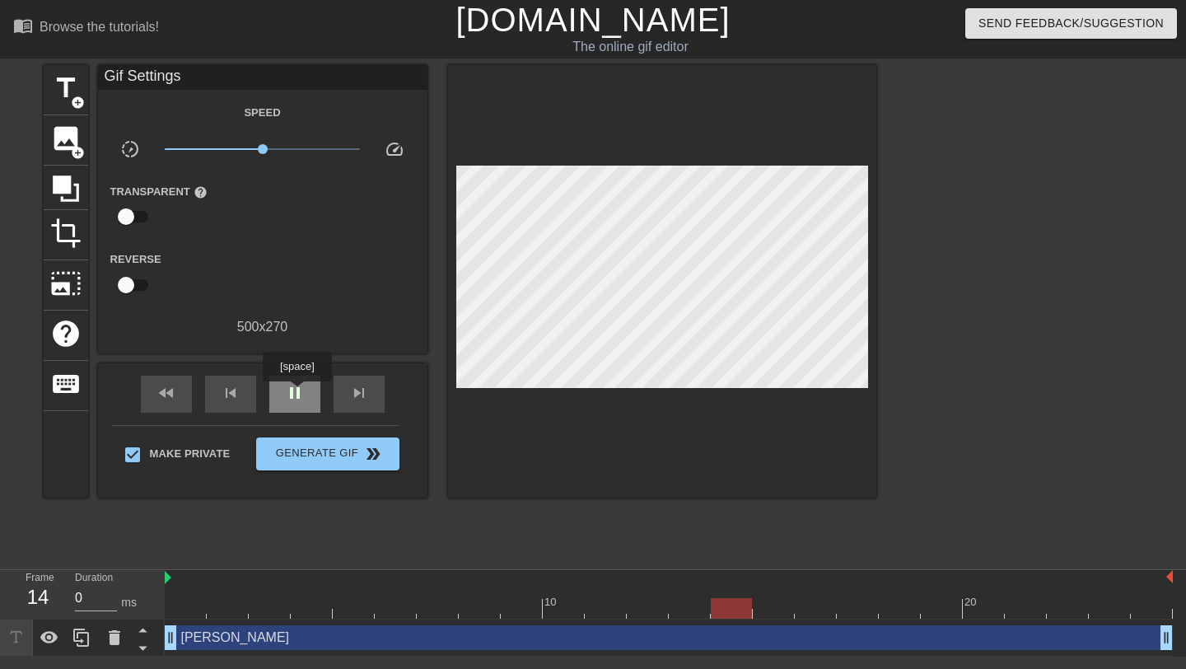
click at [299, 393] on span "pause" at bounding box center [295, 393] width 20 height 20
click at [97, 596] on input "0" at bounding box center [96, 598] width 42 height 26
click at [282, 404] on div "play_arrow" at bounding box center [294, 394] width 51 height 37
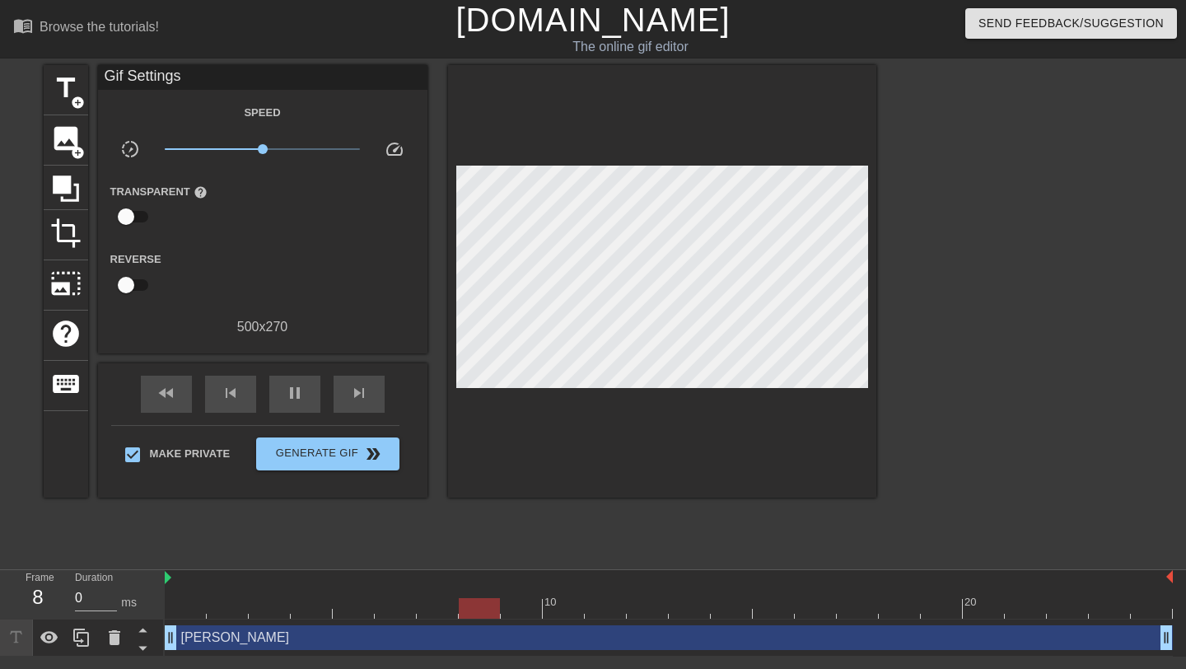
drag, startPoint x: 1172, startPoint y: 580, endPoint x: 1185, endPoint y: 581, distance: 13.2
click at [1185, 581] on div "10 20 Joel Miller drag_handle drag_handle" at bounding box center [675, 613] width 1021 height 86
type input "0"
click at [342, 459] on span "Generate Gif double_arrow" at bounding box center [327, 454] width 129 height 20
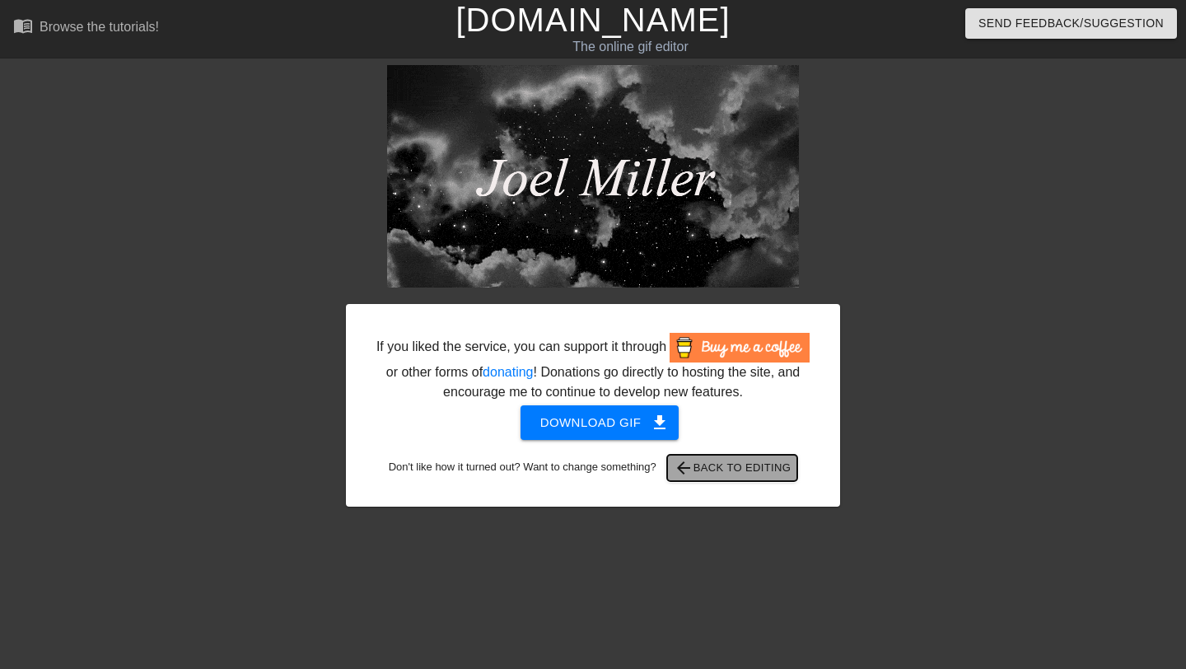
click at [729, 478] on span "arrow_back Back to Editing" at bounding box center [733, 468] width 118 height 20
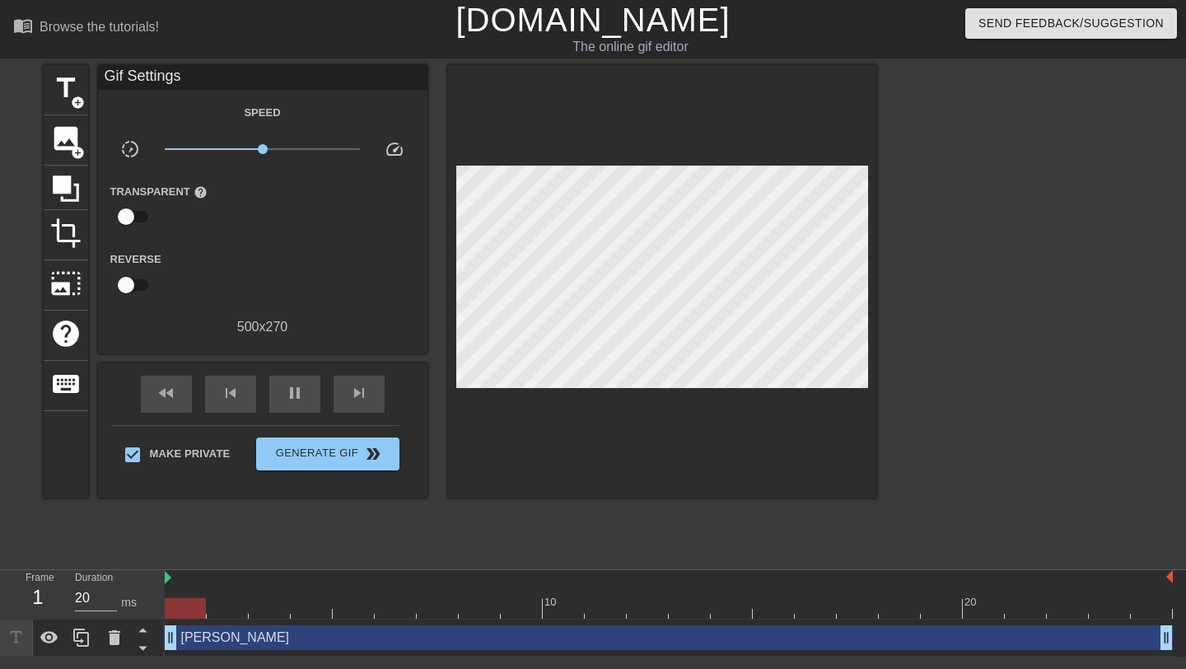
drag, startPoint x: 1164, startPoint y: 641, endPoint x: 1185, endPoint y: 641, distance: 21.4
click at [1185, 641] on div "Joel Miller drag_handle drag_handle" at bounding box center [675, 637] width 1021 height 37
click at [49, 633] on icon at bounding box center [49, 637] width 18 height 12
click at [49, 633] on icon at bounding box center [49, 638] width 18 height 16
click at [49, 633] on icon at bounding box center [49, 637] width 18 height 12
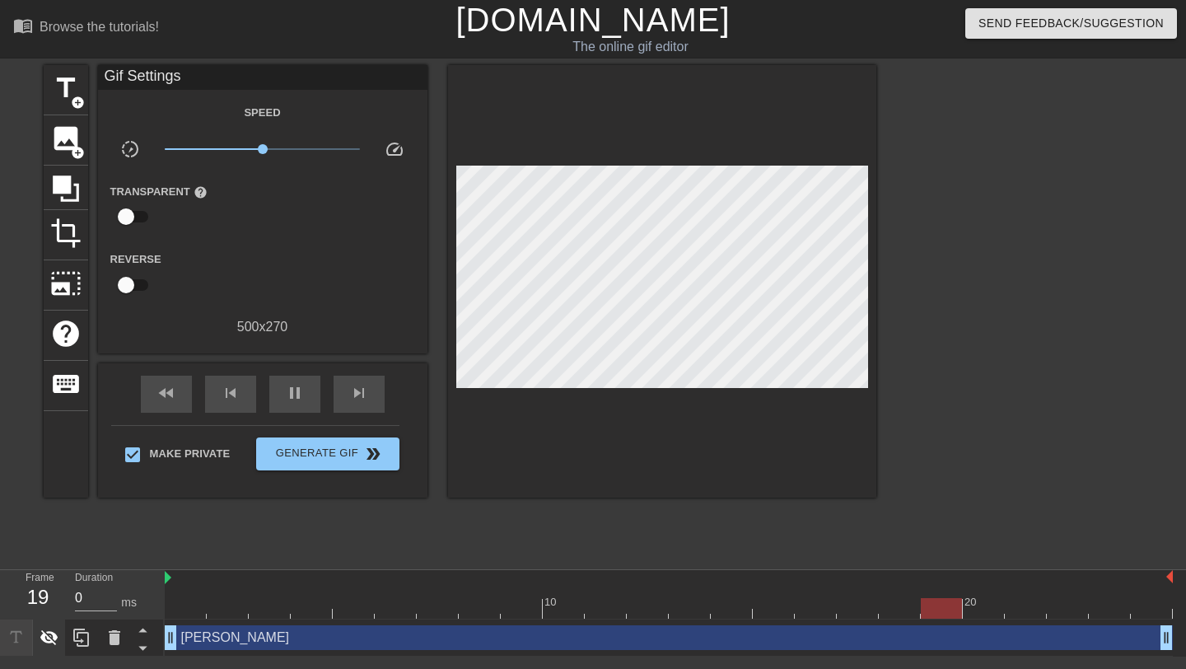
click at [49, 633] on icon at bounding box center [49, 638] width 18 height 16
type input "0"
click at [127, 284] on input "checkbox" at bounding box center [126, 284] width 94 height 31
checkbox input "true"
click at [66, 337] on span "help" at bounding box center [65, 333] width 31 height 31
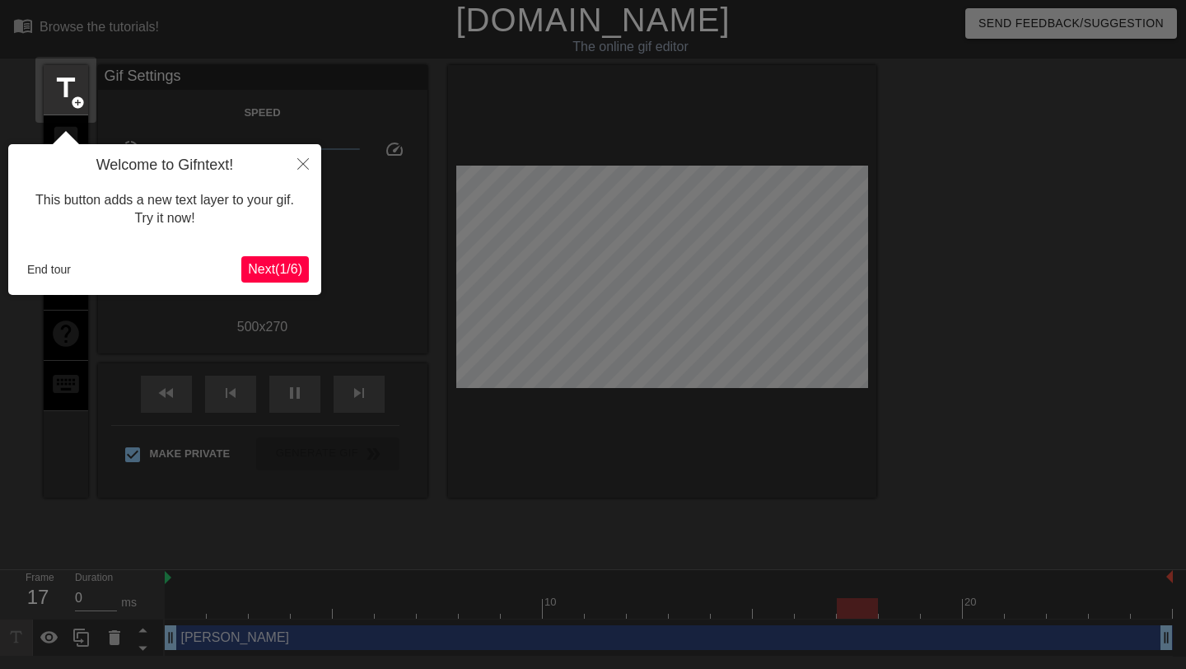
click at [268, 269] on span "Next ( 1 / 6 )" at bounding box center [275, 269] width 54 height 14
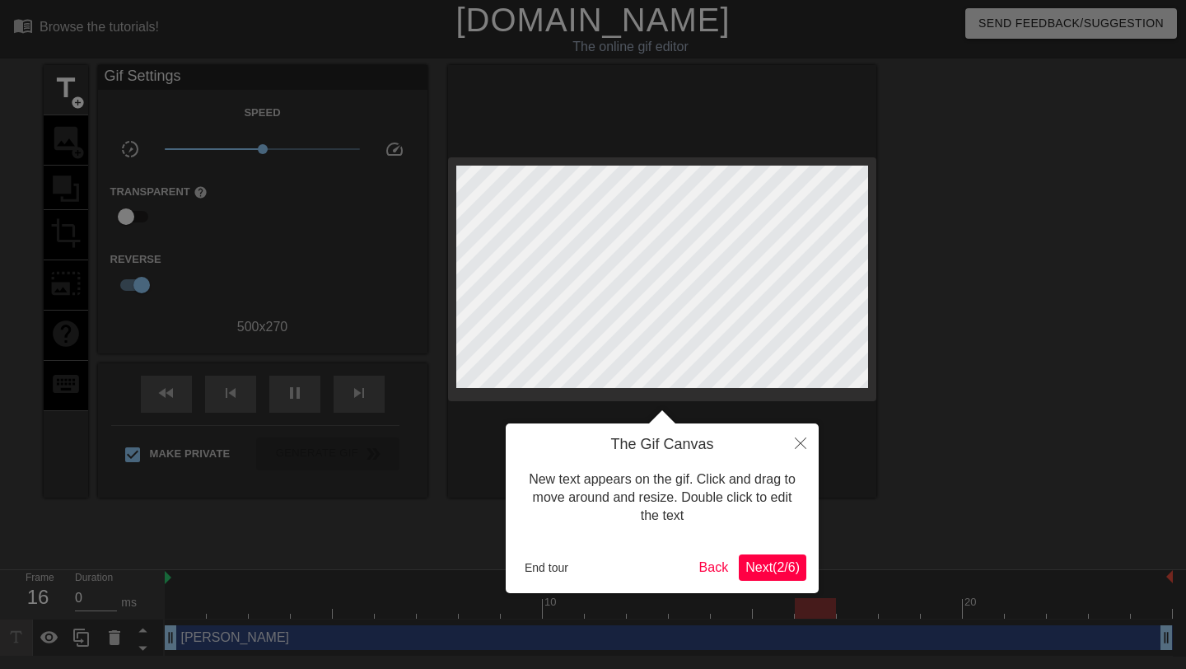
click at [749, 573] on span "Next ( 2 / 6 )" at bounding box center [772, 567] width 54 height 14
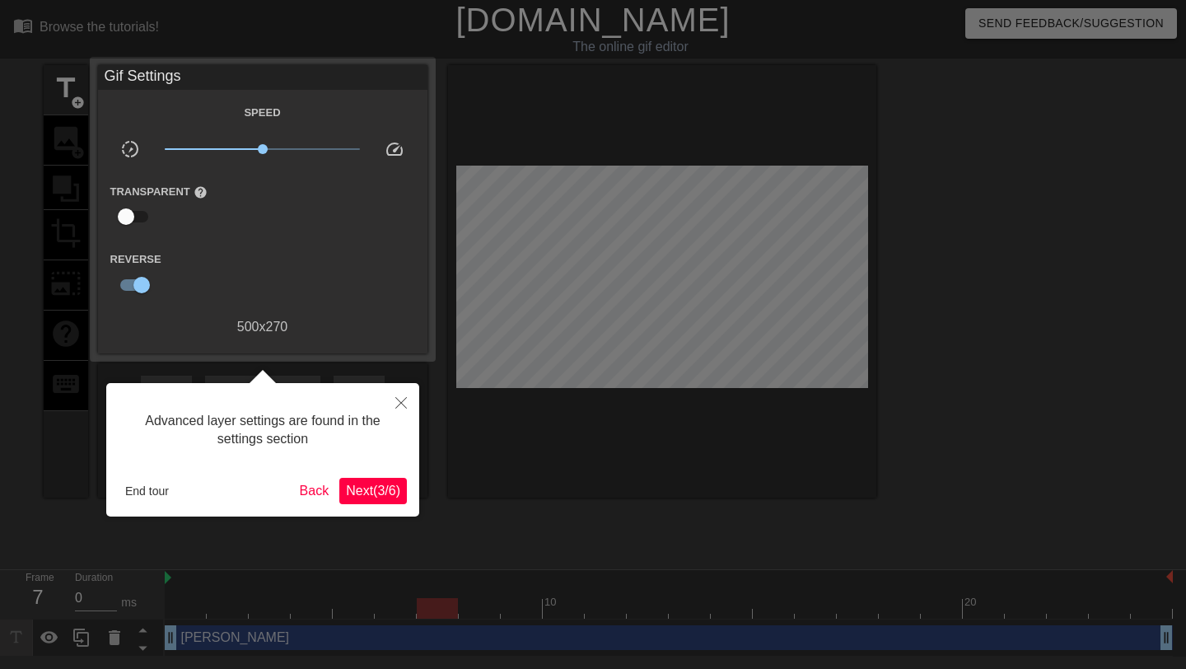
click at [386, 494] on span "Next ( 3 / 6 )" at bounding box center [373, 490] width 54 height 14
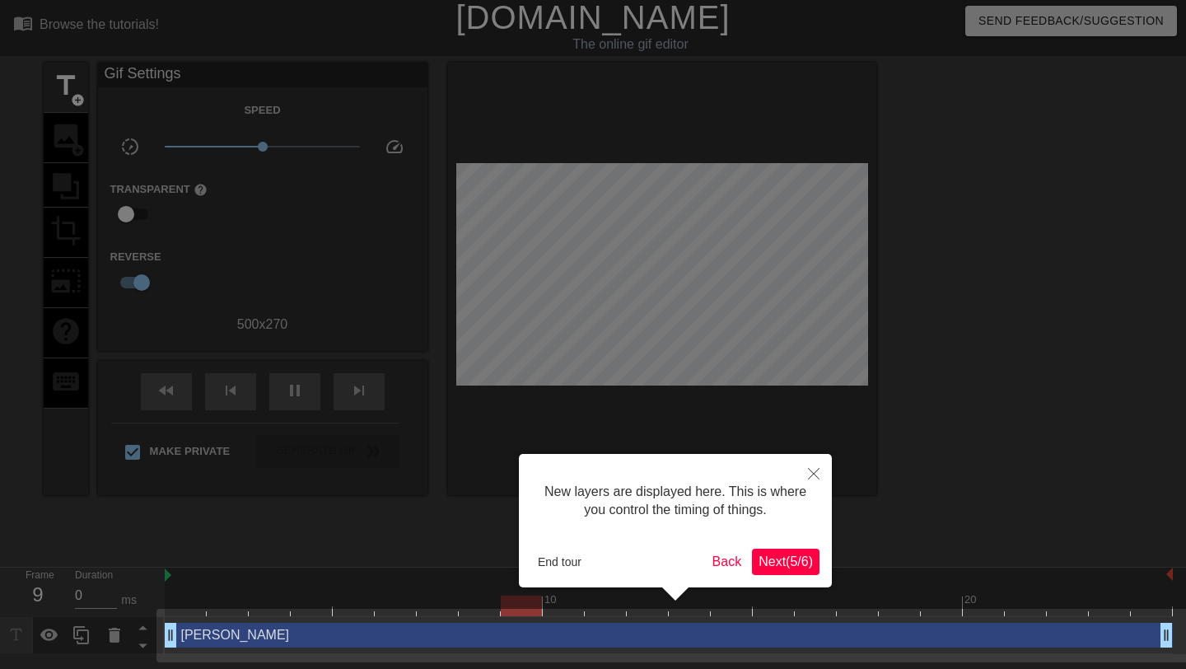
click at [791, 558] on span "Next ( 5 / 6 )" at bounding box center [785, 561] width 54 height 14
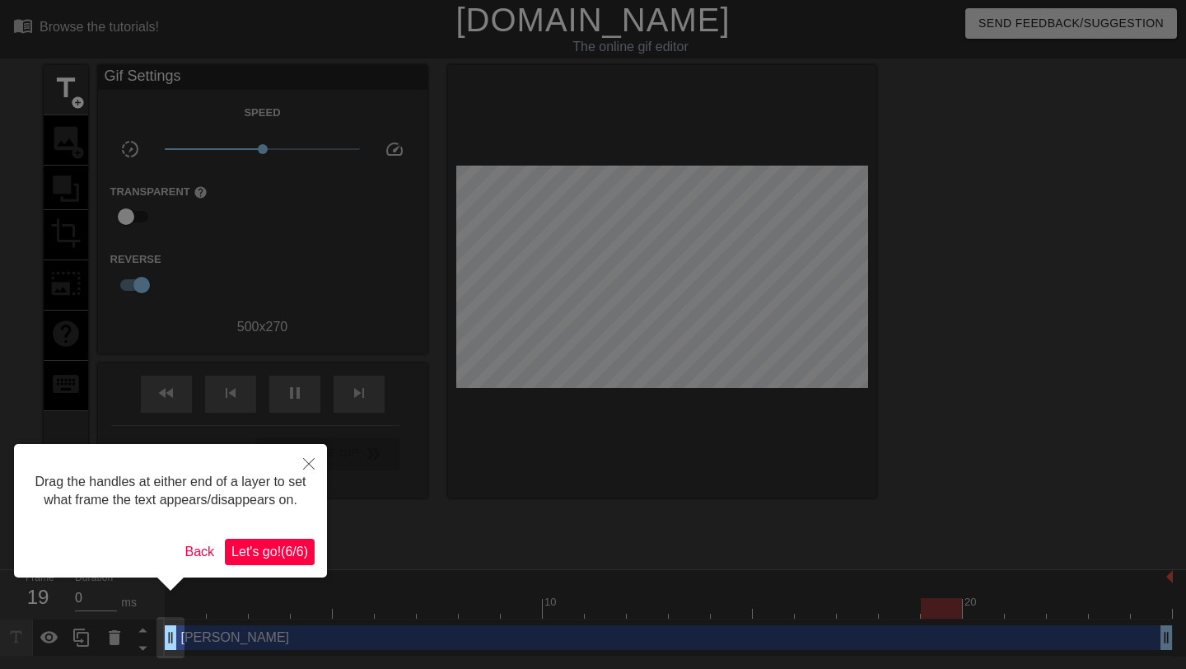
click at [261, 565] on button "Let's go! ( 6 / 6 )" at bounding box center [270, 552] width 90 height 26
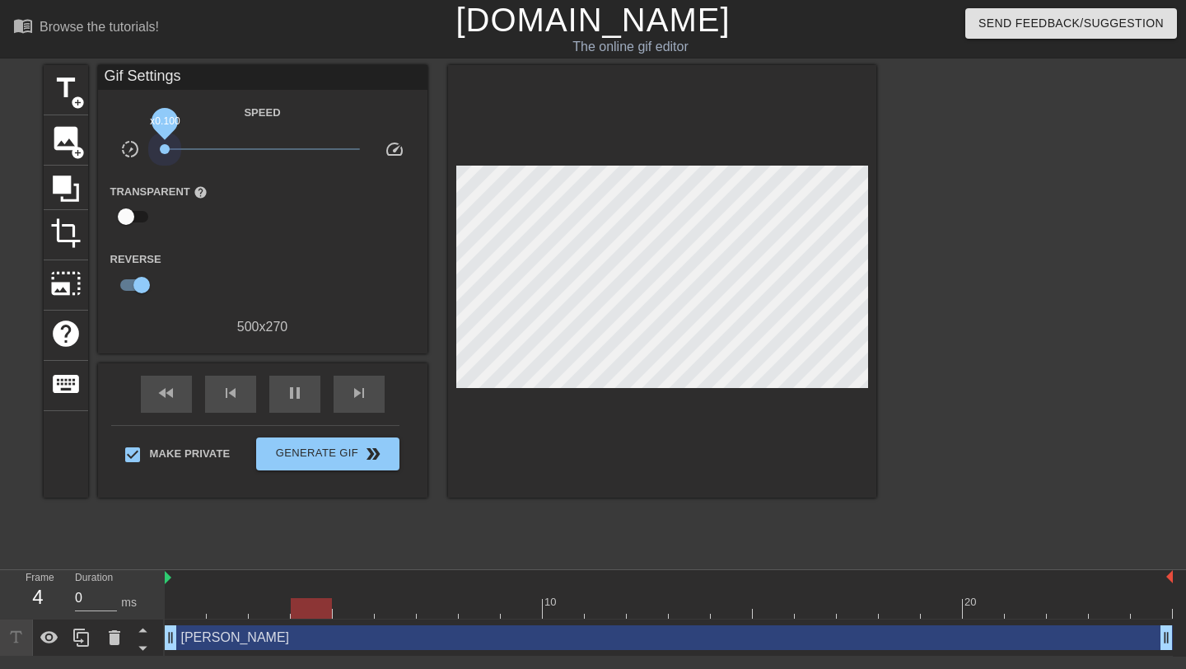
drag, startPoint x: 260, startPoint y: 151, endPoint x: 152, endPoint y: 152, distance: 107.9
click at [152, 152] on div "x0.100" at bounding box center [262, 152] width 220 height 26
drag, startPoint x: 171, startPoint y: 631, endPoint x: 239, endPoint y: 643, distance: 68.7
click at [239, 643] on div "Joel Miller drag_handle drag_handle" at bounding box center [669, 637] width 1008 height 25
click at [138, 642] on icon at bounding box center [143, 647] width 21 height 21
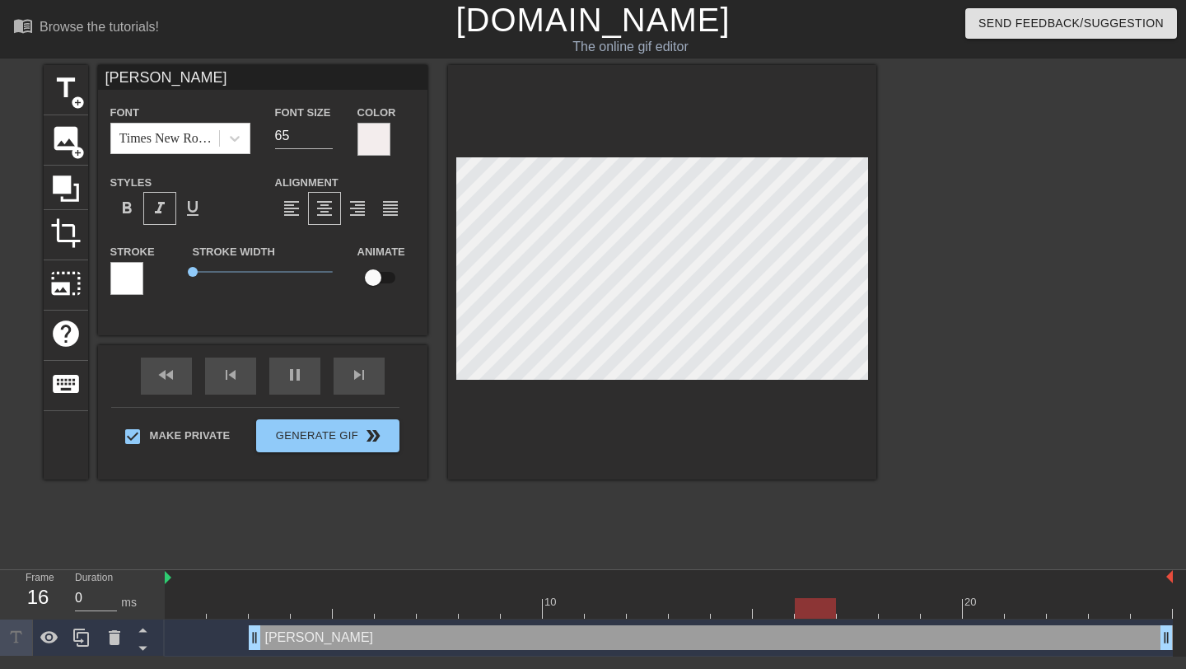
click at [222, 521] on div "title add_circle image add_circle crop photo_size_select_large help keyboard Jo…" at bounding box center [460, 312] width 833 height 494
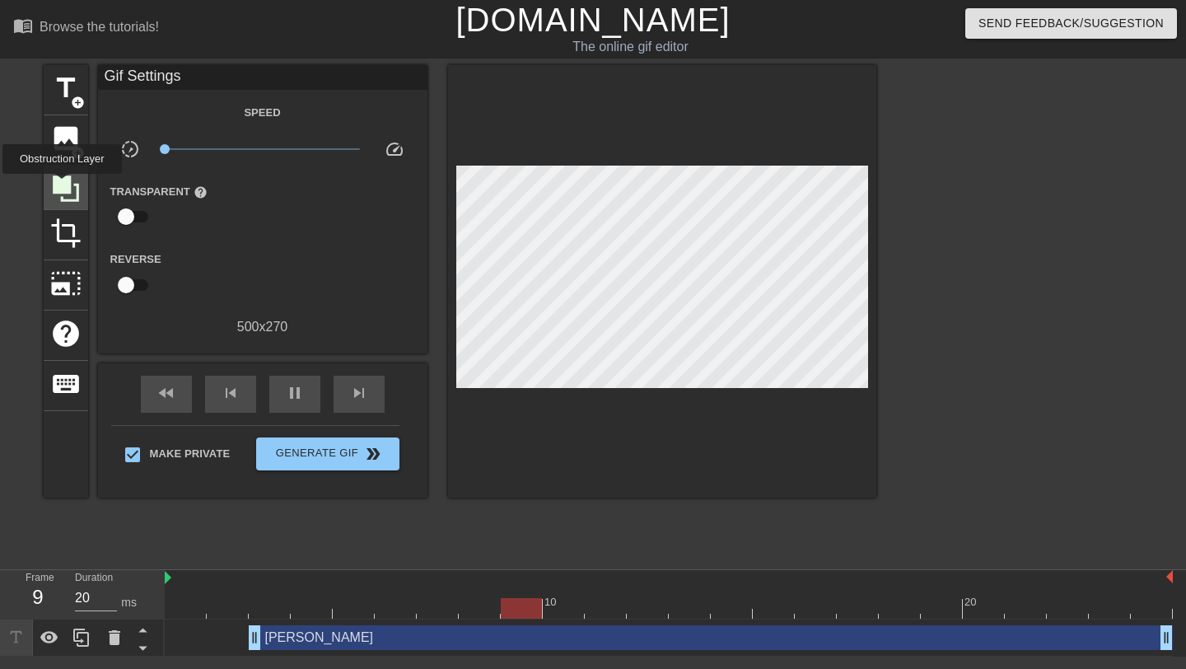
click at [64, 185] on icon at bounding box center [66, 188] width 26 height 26
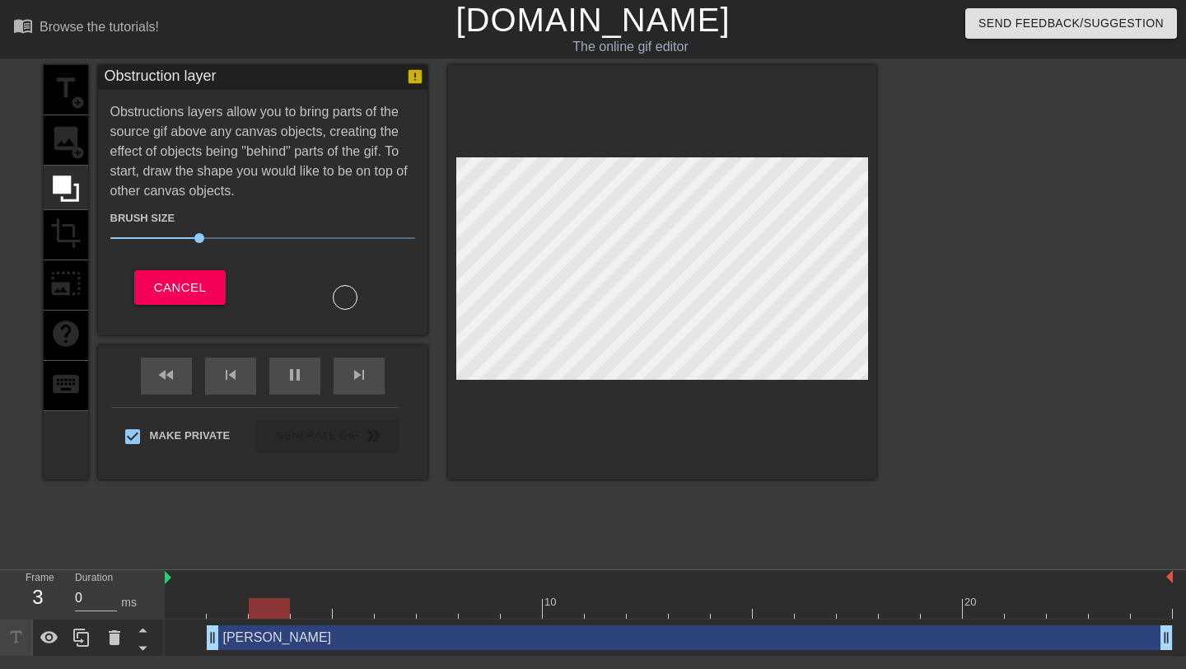
drag, startPoint x: 254, startPoint y: 638, endPoint x: 208, endPoint y: 636, distance: 46.2
drag, startPoint x: 212, startPoint y: 638, endPoint x: 166, endPoint y: 645, distance: 45.8
click at [192, 287] on span "Cancel" at bounding box center [180, 287] width 52 height 21
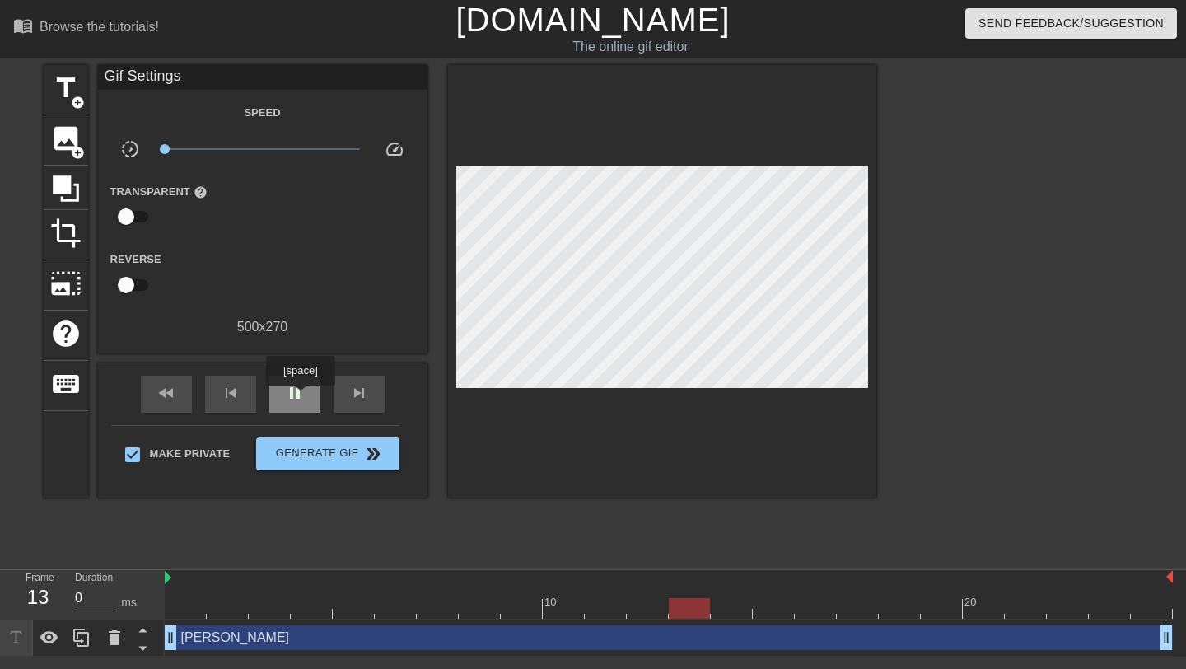
click at [302, 397] on span "pause" at bounding box center [295, 393] width 20 height 20
click at [302, 397] on span "play_arrow" at bounding box center [295, 393] width 20 height 20
click at [1176, 583] on div at bounding box center [1173, 578] width 8 height 16
click at [64, 101] on span "title" at bounding box center [65, 87] width 31 height 31
click at [62, 395] on div "keyboard" at bounding box center [66, 386] width 44 height 50
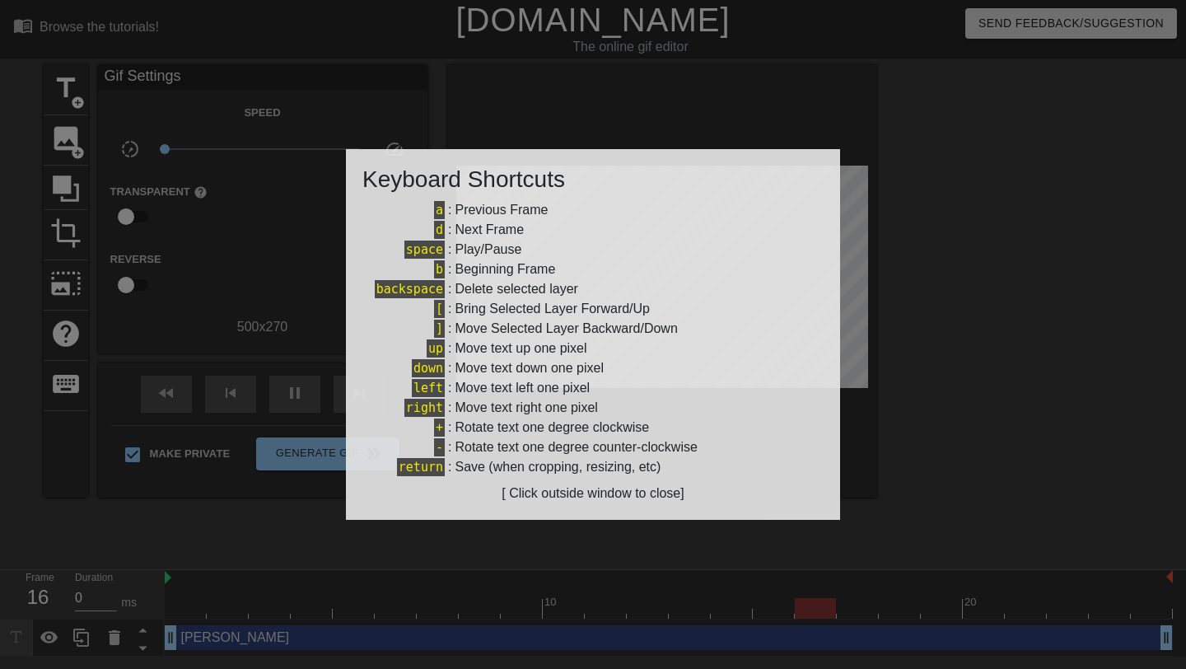
click at [959, 471] on div at bounding box center [593, 334] width 1186 height 669
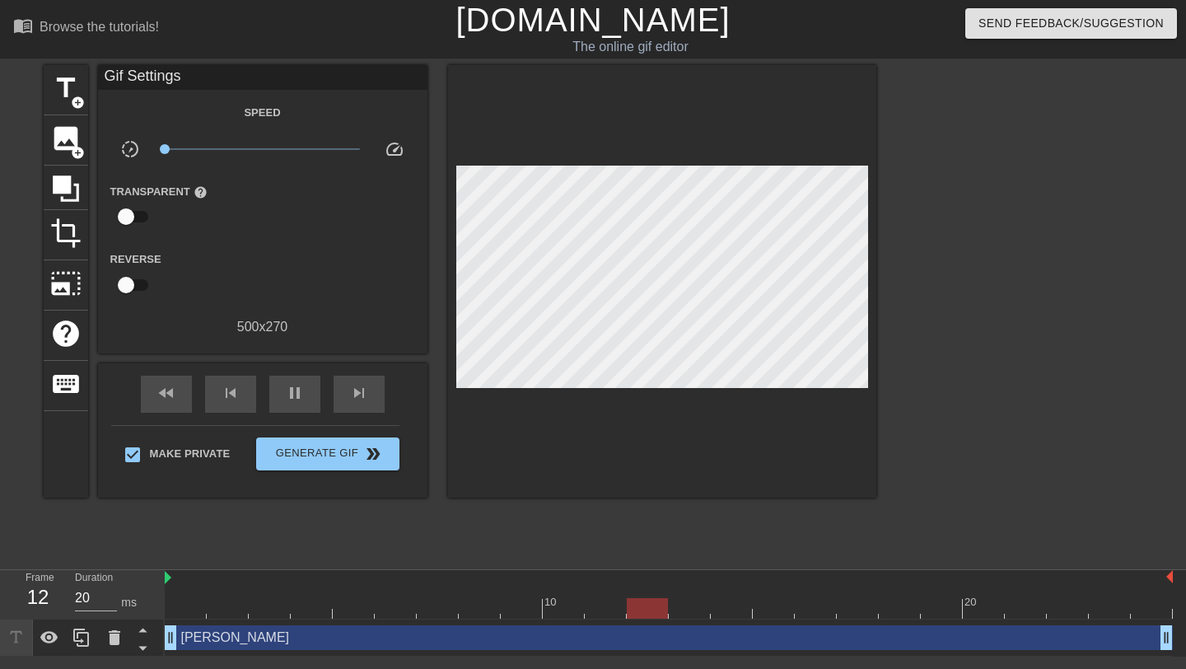
type input "0"
click at [133, 217] on input "checkbox" at bounding box center [126, 216] width 94 height 31
checkbox input "true"
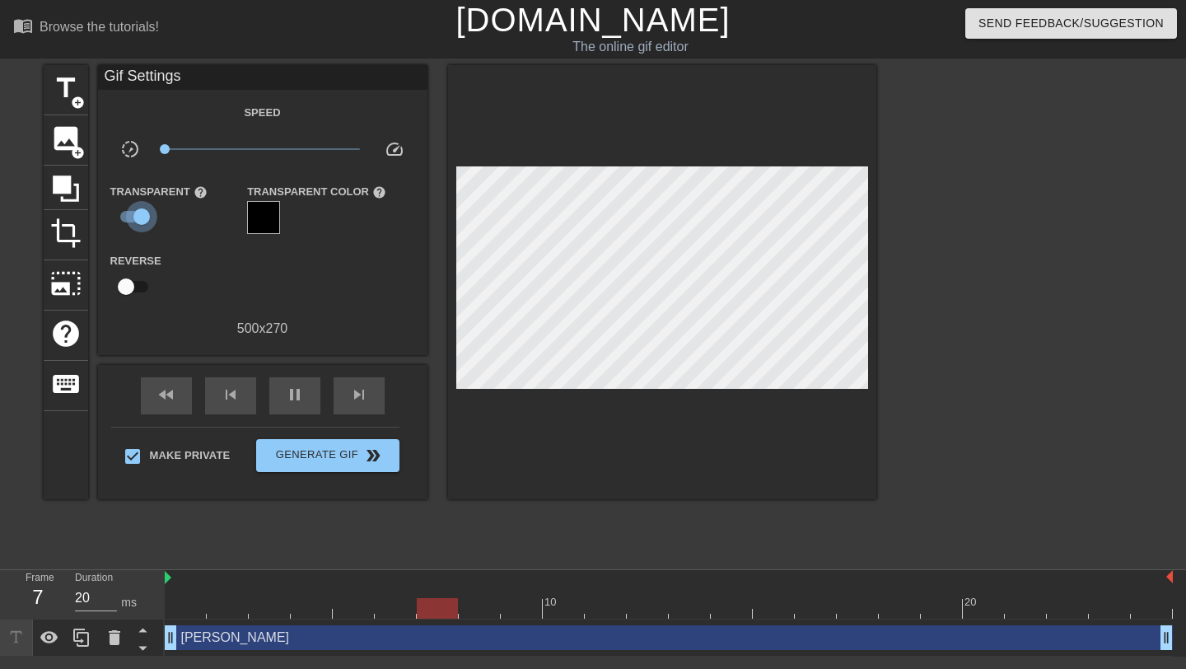
type input "0"
click at [133, 217] on input "checkbox" at bounding box center [142, 216] width 94 height 31
checkbox input "false"
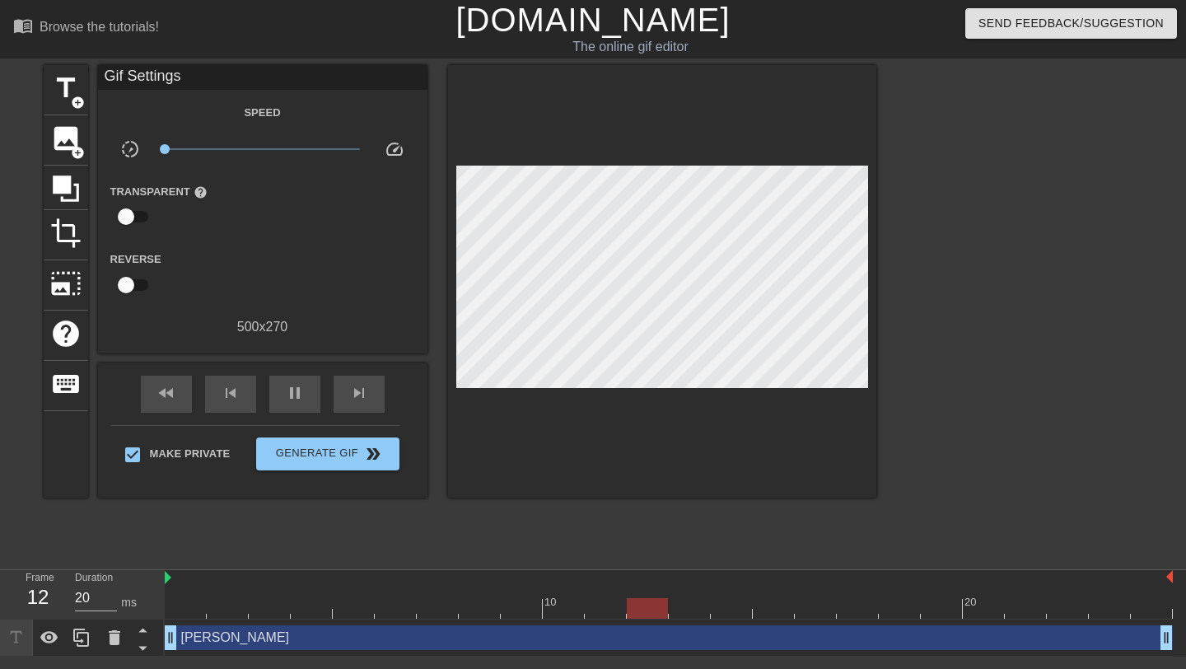
type input "0"
click at [136, 281] on input "checkbox" at bounding box center [126, 284] width 94 height 31
checkbox input "true"
type input "20"
click at [136, 281] on input "checkbox" at bounding box center [142, 284] width 94 height 31
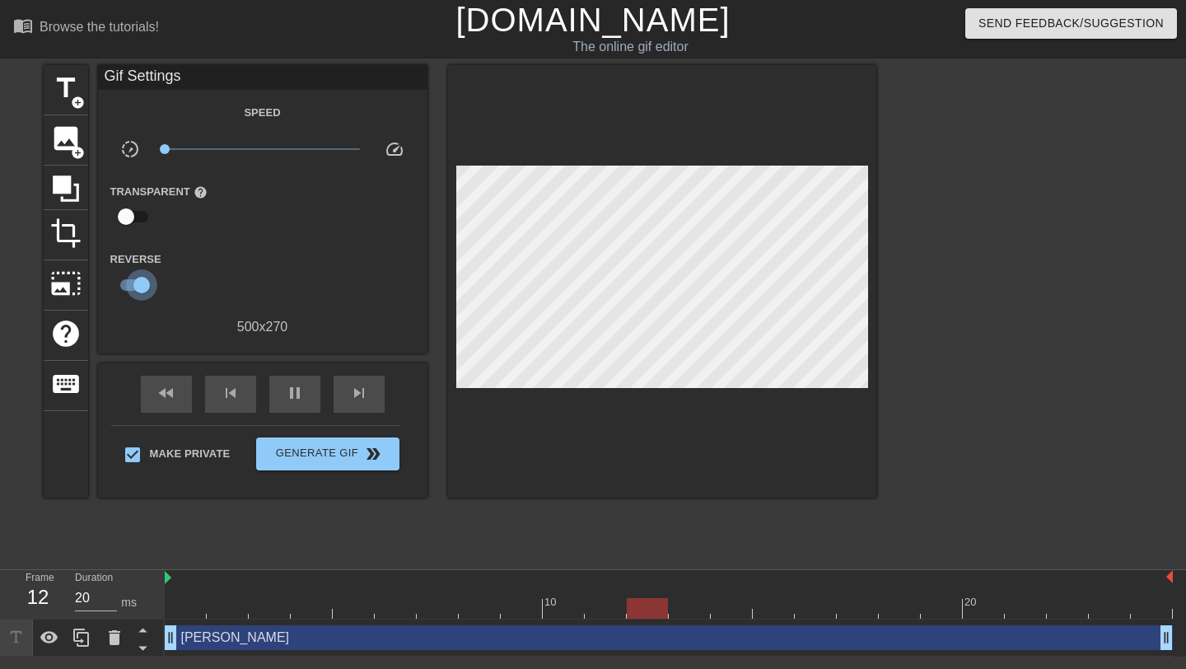
checkbox input "false"
click at [394, 151] on span "speed" at bounding box center [395, 149] width 20 height 20
type input "0"
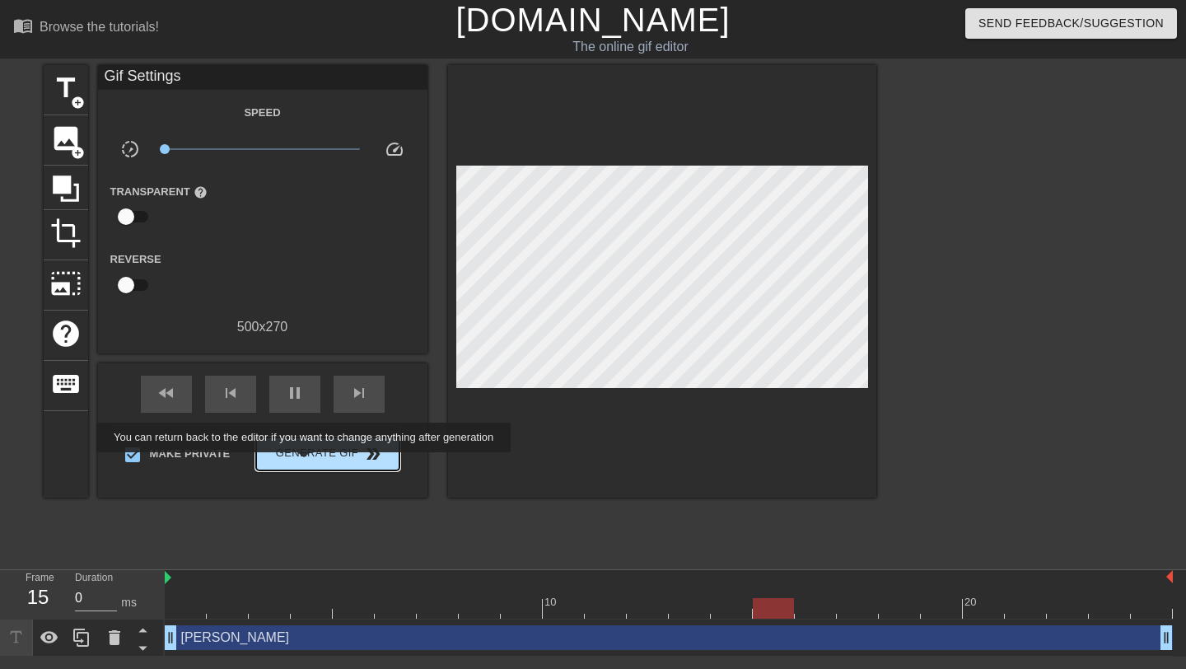
click at [315, 464] on button "Generate Gif double_arrow" at bounding box center [327, 453] width 142 height 33
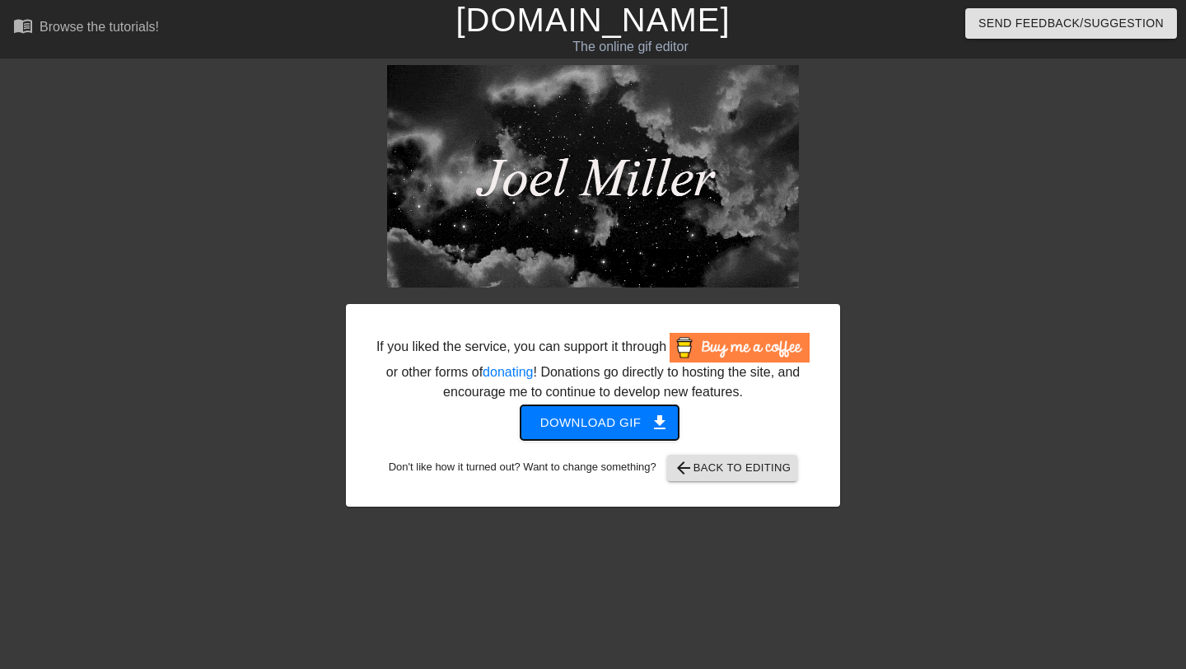
click at [632, 433] on span "Download gif get_app" at bounding box center [599, 422] width 119 height 21
click at [560, 26] on link "[DOMAIN_NAME]" at bounding box center [592, 20] width 274 height 36
